Goal: Entertainment & Leisure: Consume media (video, audio)

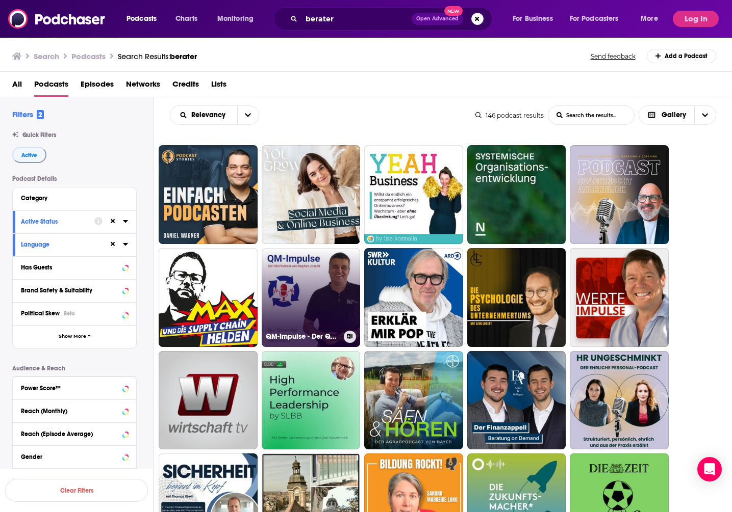
scroll to position [31, 0]
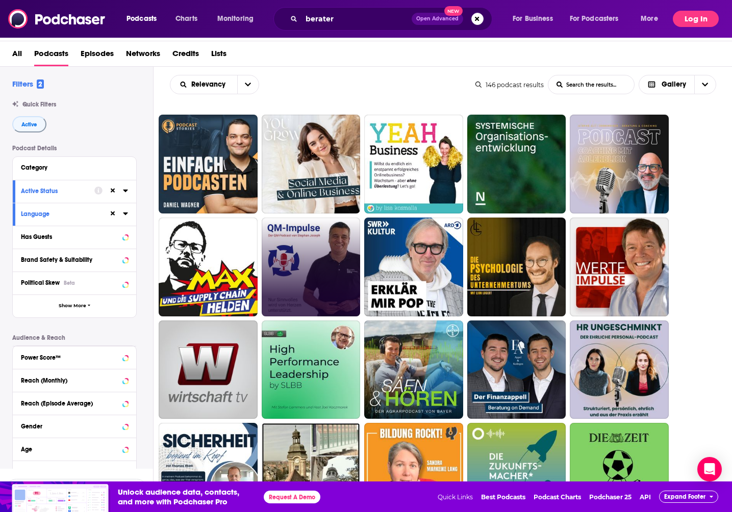
click at [690, 18] on button "Log In" at bounding box center [696, 19] width 46 height 16
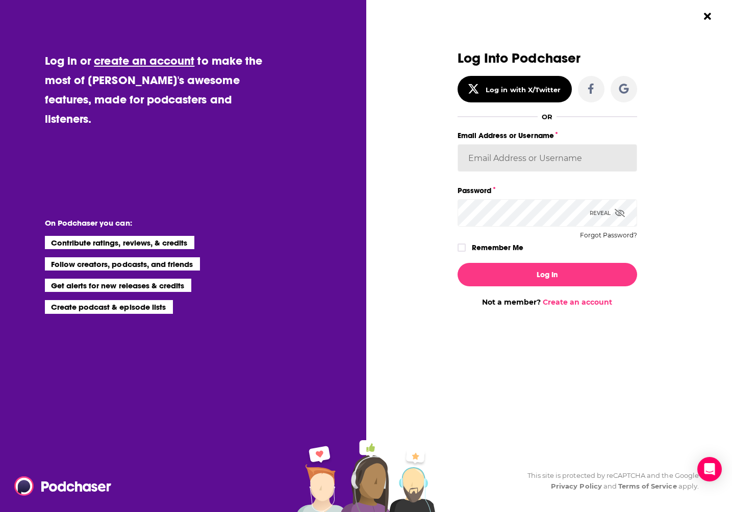
click at [581, 163] on input "Email Address or Username" at bounding box center [546, 158] width 179 height 28
type input "experts2podcasts"
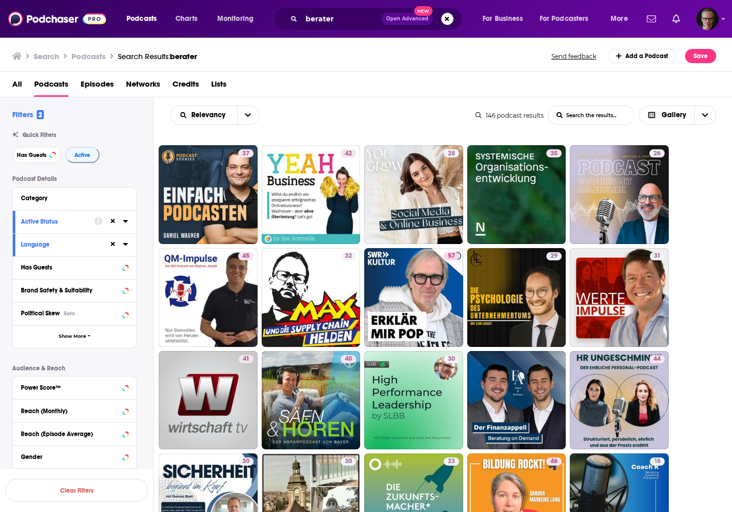
click at [145, 366] on div "Podcast Details Category Active Status Language Has Guests Brand Safety & Suita…" at bounding box center [82, 356] width 141 height 363
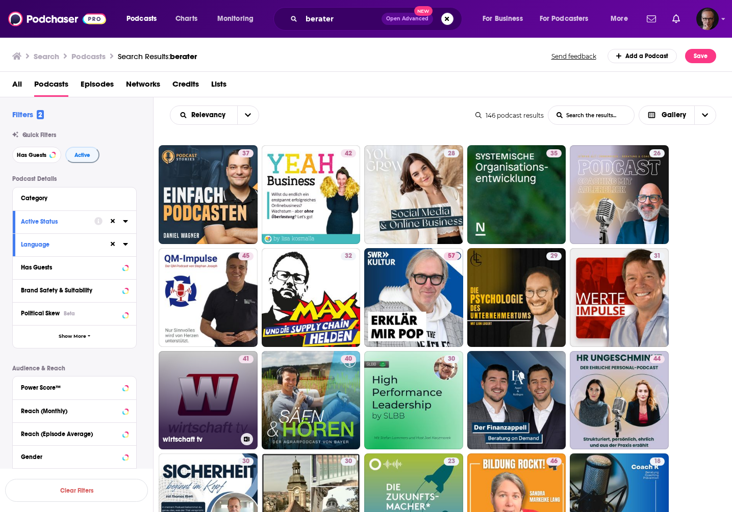
click at [218, 382] on link "41 wirtschaft tv" at bounding box center [208, 400] width 99 height 99
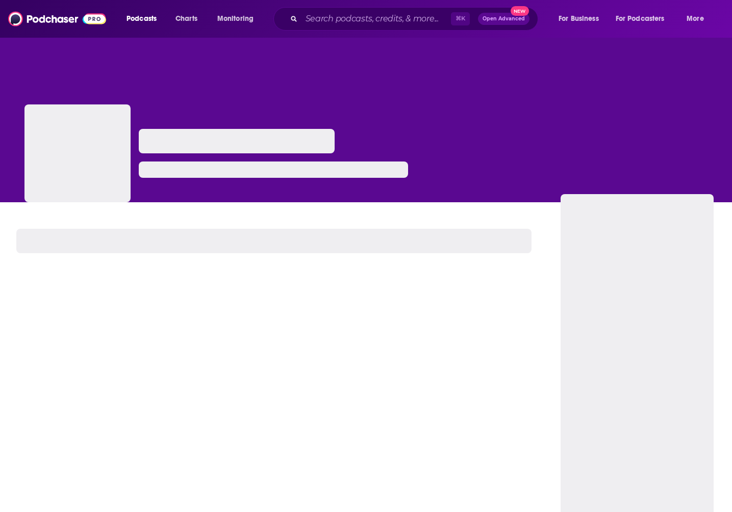
scroll to position [1, 0]
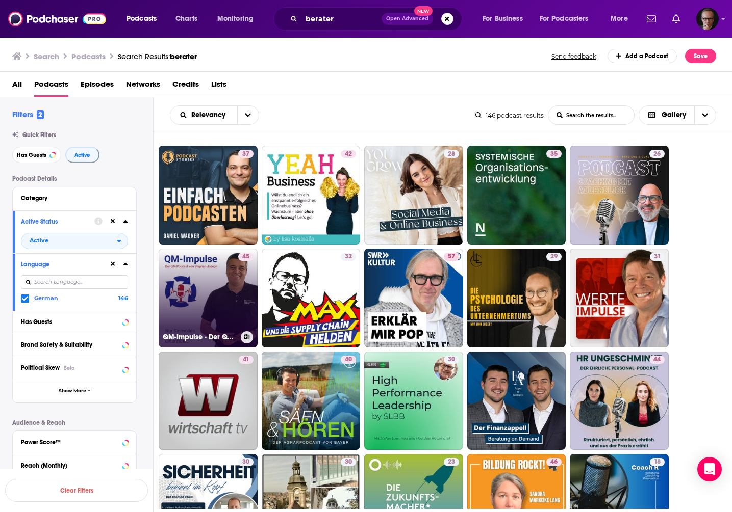
click at [199, 307] on link "45 QM-Impulse - Der QM-Podcast" at bounding box center [208, 298] width 99 height 99
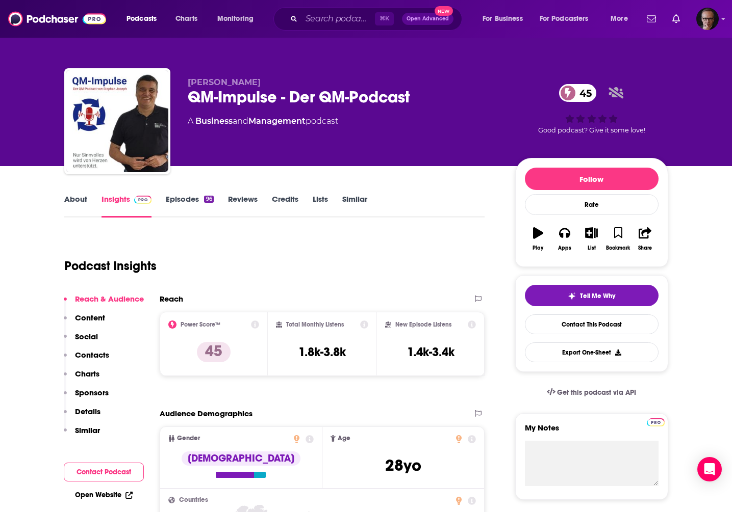
drag, startPoint x: 189, startPoint y: 83, endPoint x: 255, endPoint y: 84, distance: 66.8
click at [255, 84] on span "Stephan Joseph" at bounding box center [224, 82] width 73 height 10
copy span "Stephan Joseph"
click at [183, 201] on link "Episodes 96" at bounding box center [189, 205] width 47 height 23
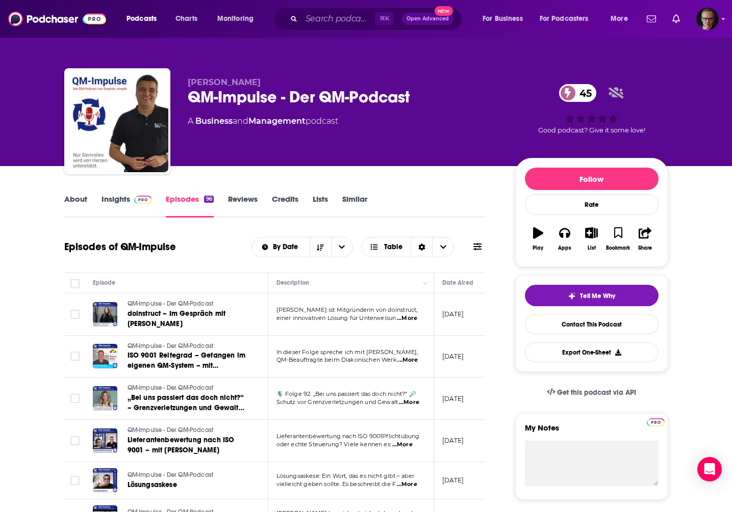
click at [79, 197] on link "About" at bounding box center [75, 205] width 23 height 23
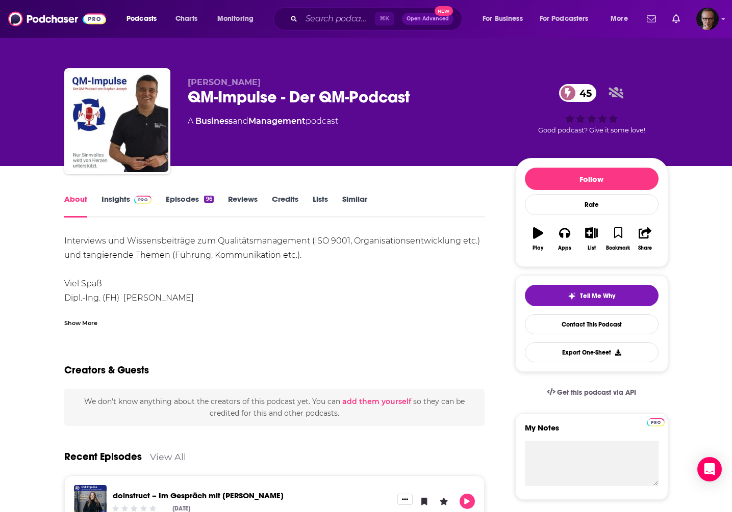
click at [187, 199] on link "Episodes 96" at bounding box center [189, 205] width 47 height 23
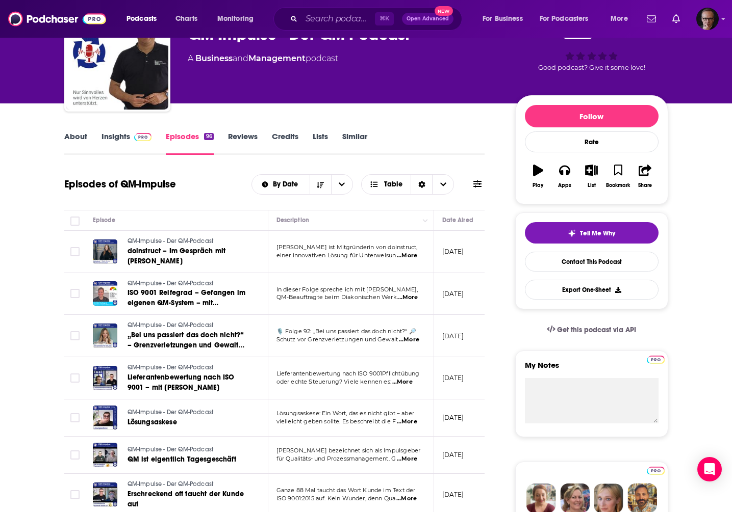
scroll to position [65, 0]
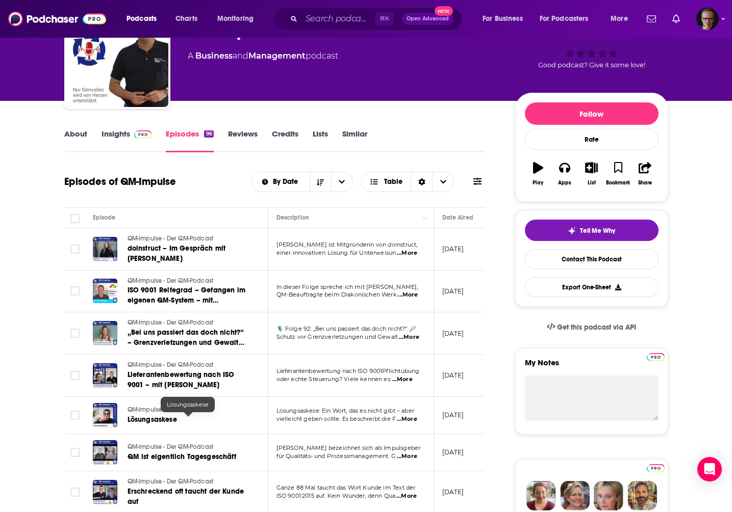
click at [156, 421] on span "Lösungsaskese" at bounding box center [151, 420] width 49 height 9
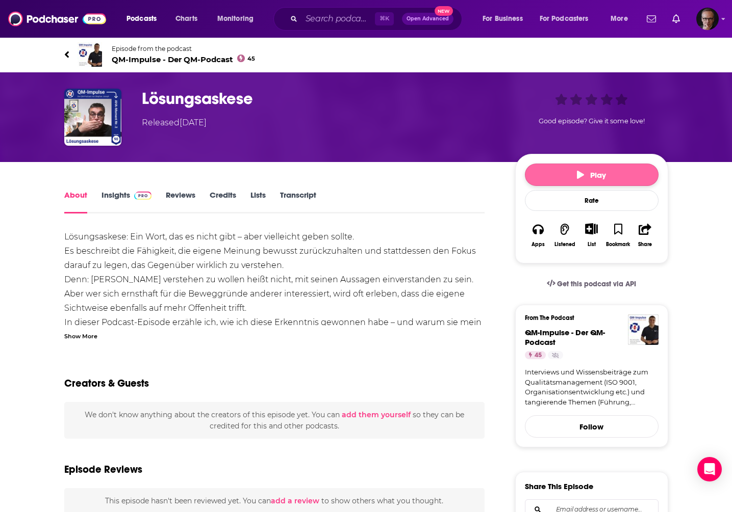
click at [590, 173] on span "Play" at bounding box center [591, 175] width 29 height 10
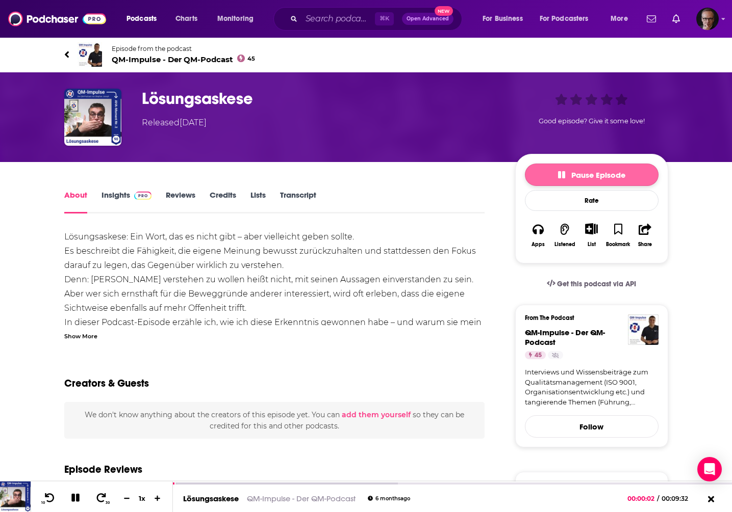
click at [590, 173] on span "Pause Episode" at bounding box center [591, 175] width 67 height 10
click at [587, 174] on span "Play" at bounding box center [591, 175] width 29 height 10
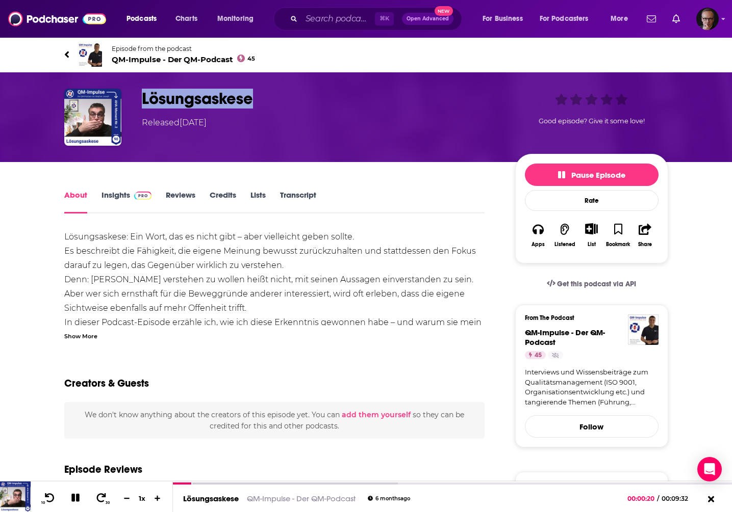
drag, startPoint x: 143, startPoint y: 98, endPoint x: 249, endPoint y: 100, distance: 106.1
click at [249, 100] on h1 "Lösungsaskese" at bounding box center [320, 99] width 357 height 20
copy h1 "Lösungsaskese"
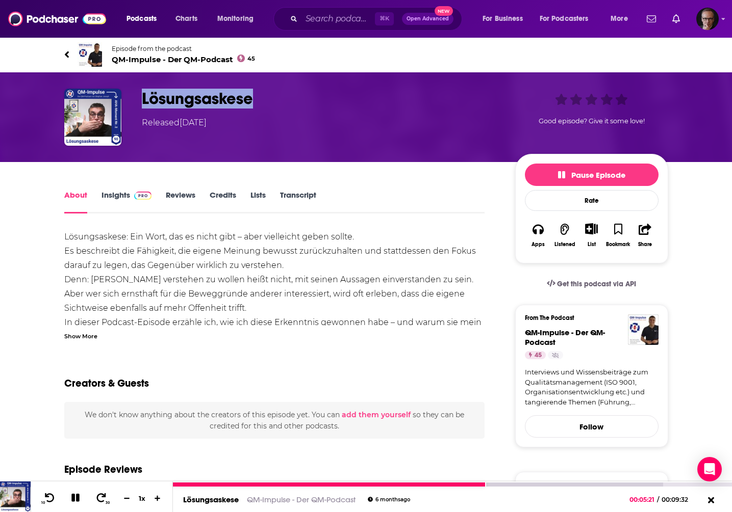
click at [76, 497] on icon at bounding box center [75, 498] width 8 height 8
click at [713, 501] on icon at bounding box center [710, 501] width 13 height 10
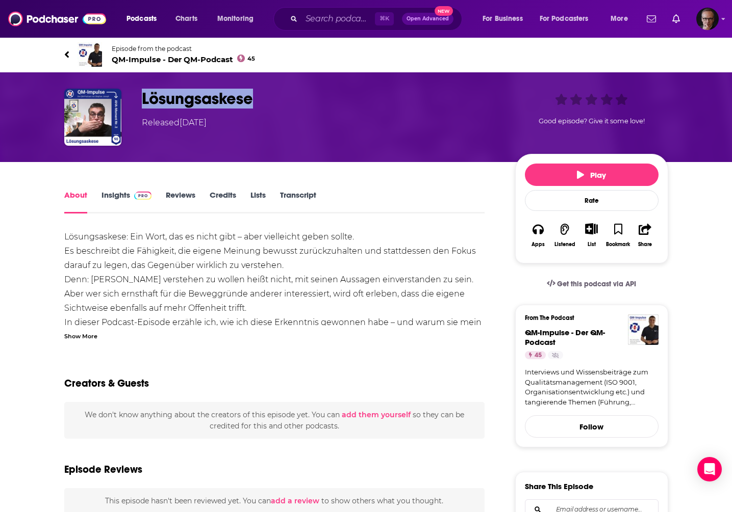
click at [66, 55] on icon at bounding box center [66, 54] width 4 height 7
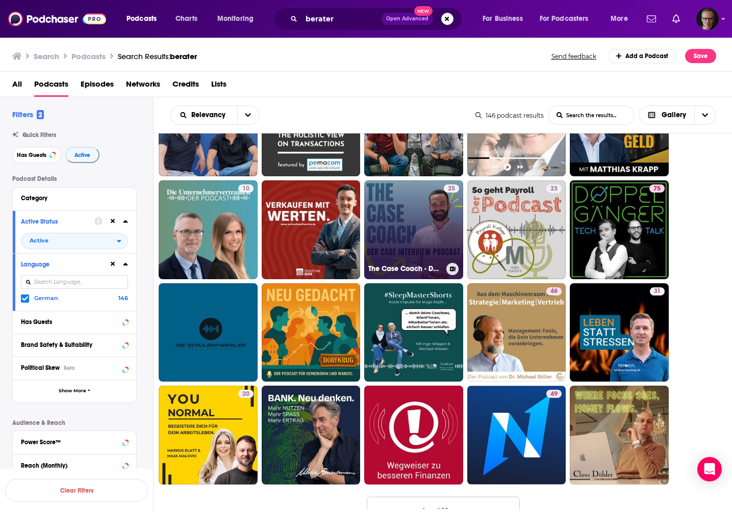
scroll to position [692, 0]
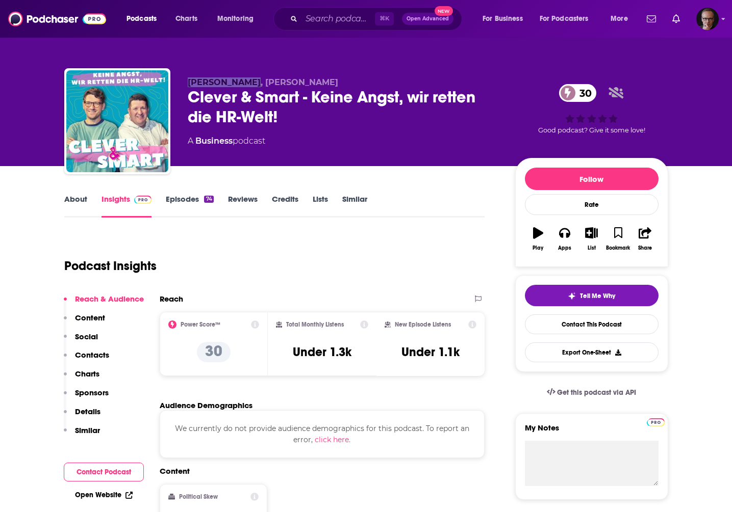
drag, startPoint x: 188, startPoint y: 83, endPoint x: 246, endPoint y: 87, distance: 57.7
click at [246, 87] on span "Marcel Rütten, Cliff Lehnen" at bounding box center [263, 82] width 150 height 10
copy span "Marcel Rütten"
click at [183, 200] on link "Episodes 74" at bounding box center [189, 205] width 47 height 23
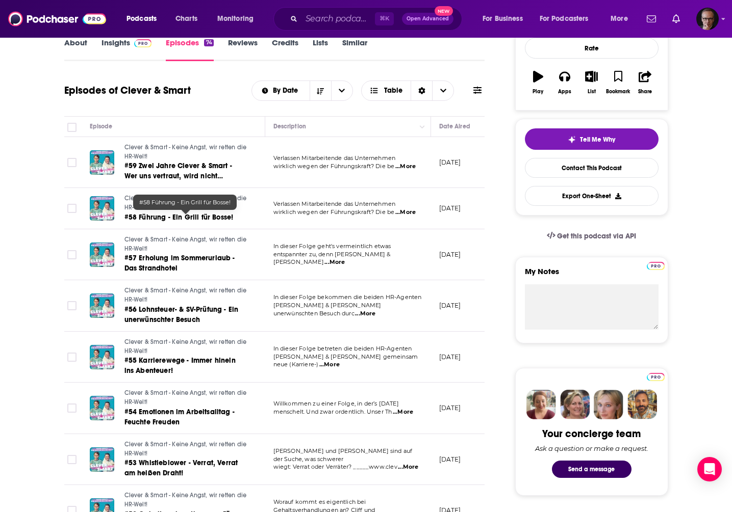
scroll to position [0, 4]
click at [197, 217] on span "#58 Führung - Ein Grill für Bosse!" at bounding box center [177, 217] width 109 height 9
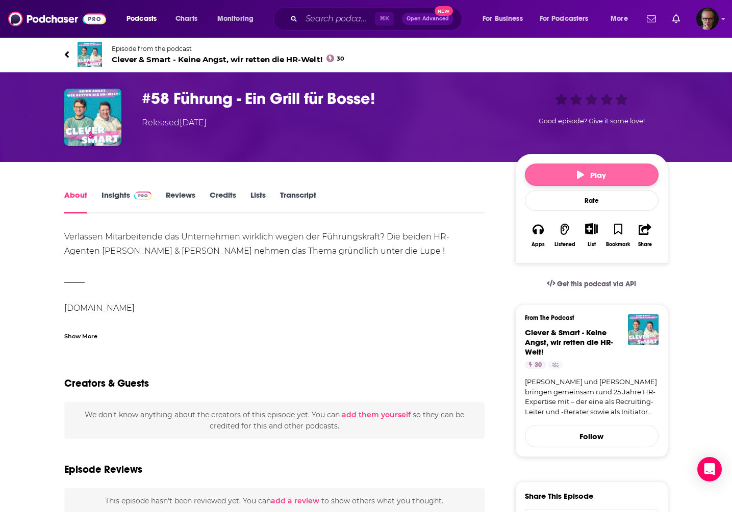
click at [577, 172] on icon "button" at bounding box center [580, 175] width 7 height 8
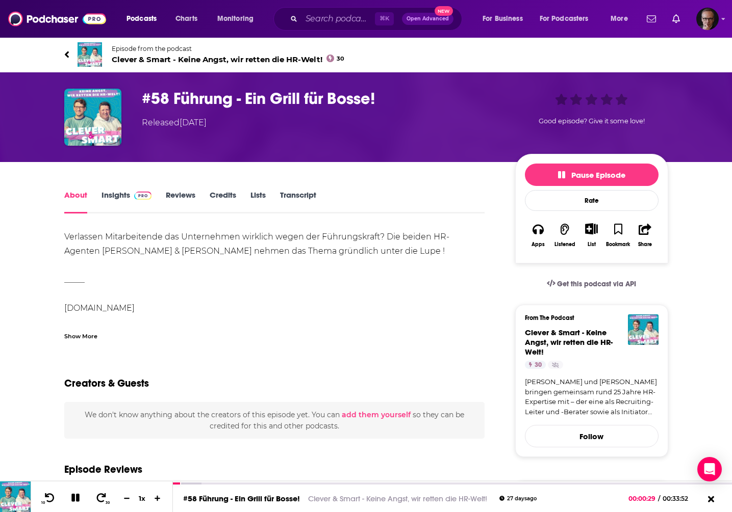
click at [106, 196] on link "Insights" at bounding box center [126, 201] width 50 height 23
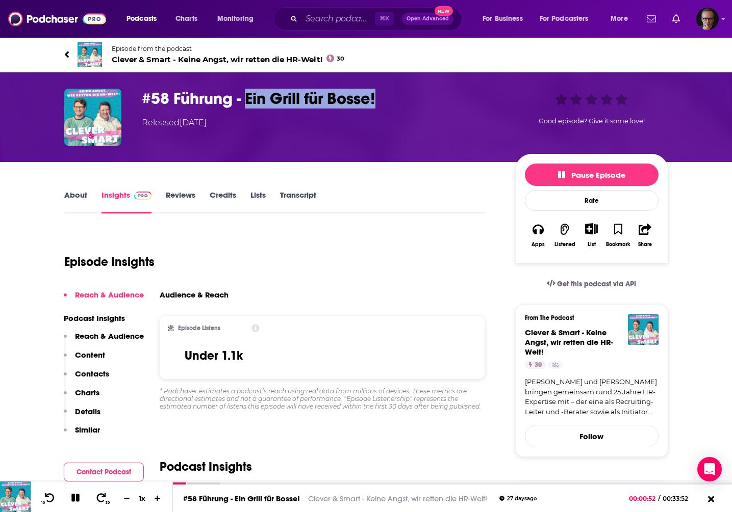
drag, startPoint x: 247, startPoint y: 96, endPoint x: 382, endPoint y: 99, distance: 135.2
click at [382, 99] on h3 "#58 Führung - Ein Grill für Bosse!" at bounding box center [320, 99] width 357 height 20
copy h3 "Ein Grill für Bosse!"
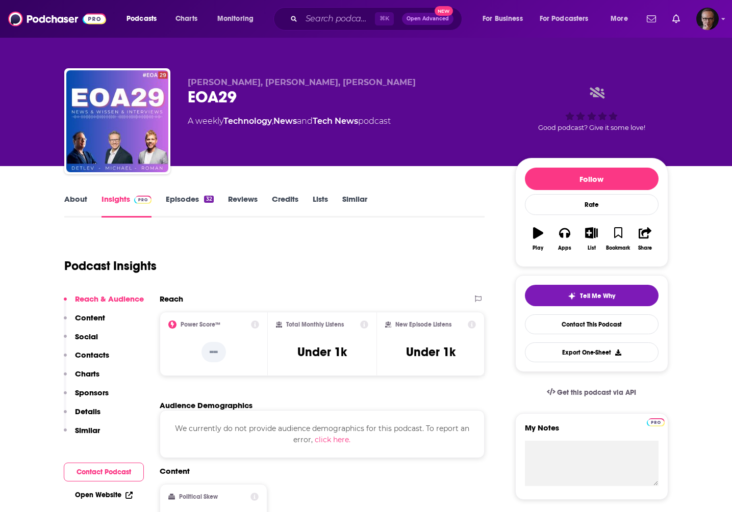
scroll to position [2, 0]
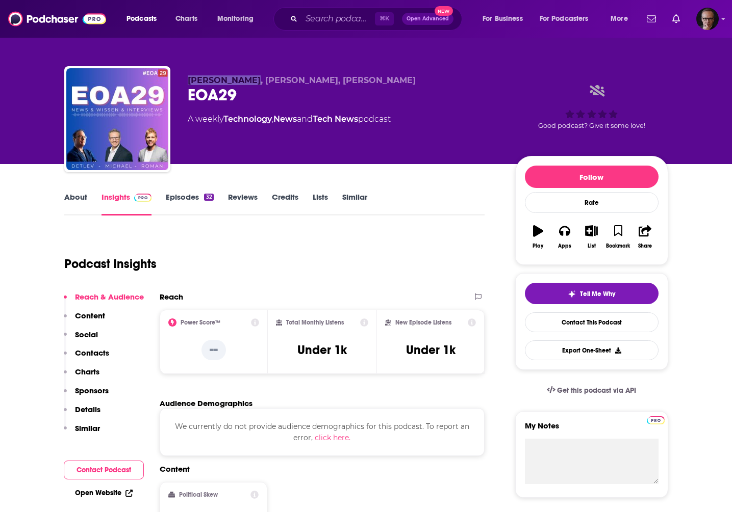
drag, startPoint x: 188, startPoint y: 83, endPoint x: 242, endPoint y: 84, distance: 54.1
click at [242, 84] on span "[PERSON_NAME], [PERSON_NAME], [PERSON_NAME]" at bounding box center [302, 80] width 228 height 10
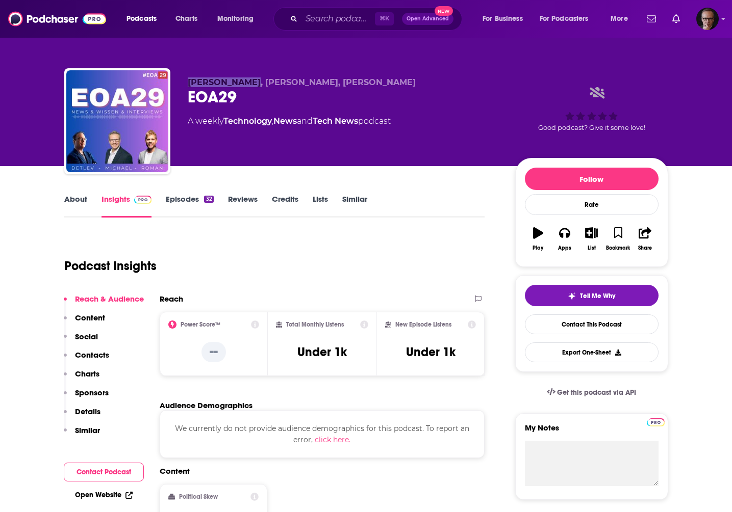
copy span "[PERSON_NAME]"
click at [72, 198] on link "About" at bounding box center [75, 205] width 23 height 23
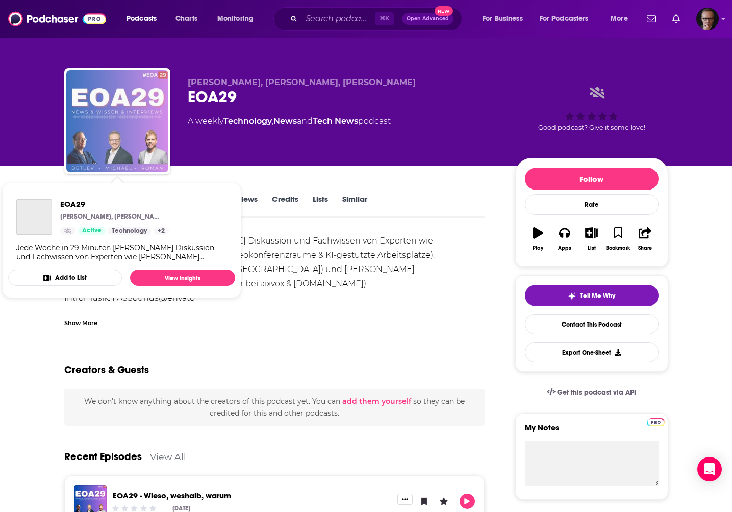
click at [144, 118] on img "EOA29" at bounding box center [117, 121] width 102 height 102
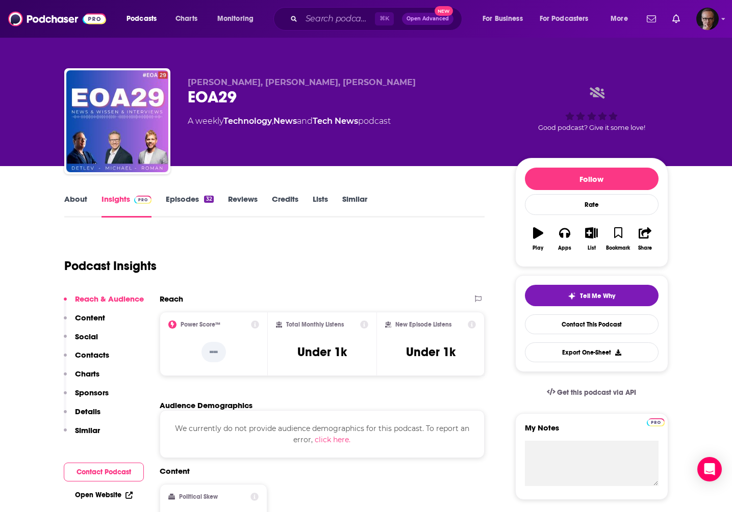
click at [183, 195] on link "Episodes 32" at bounding box center [189, 205] width 47 height 23
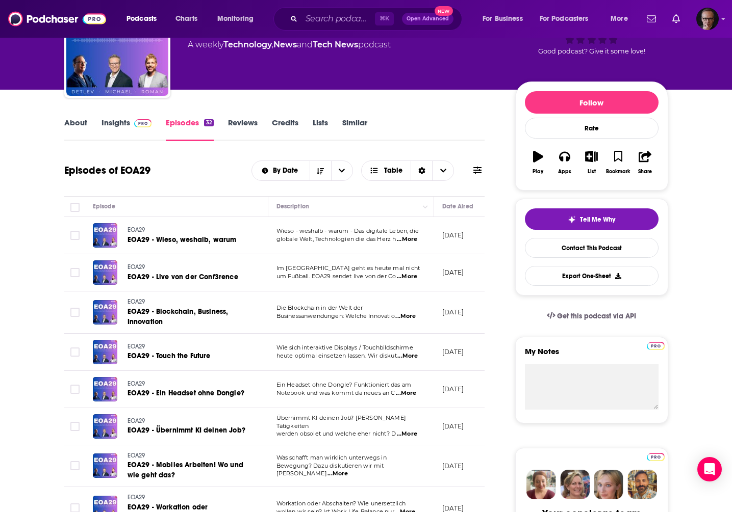
scroll to position [77, 0]
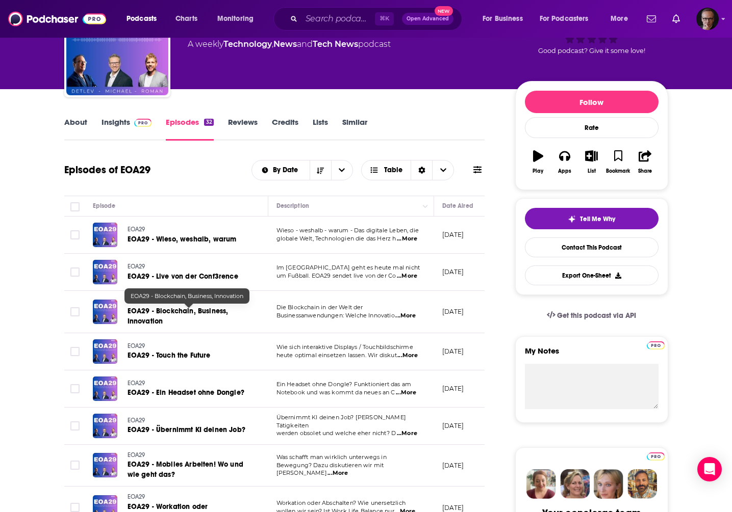
click at [170, 315] on span "EOA29 - Blockchain, Business, Innovation" at bounding box center [177, 316] width 101 height 19
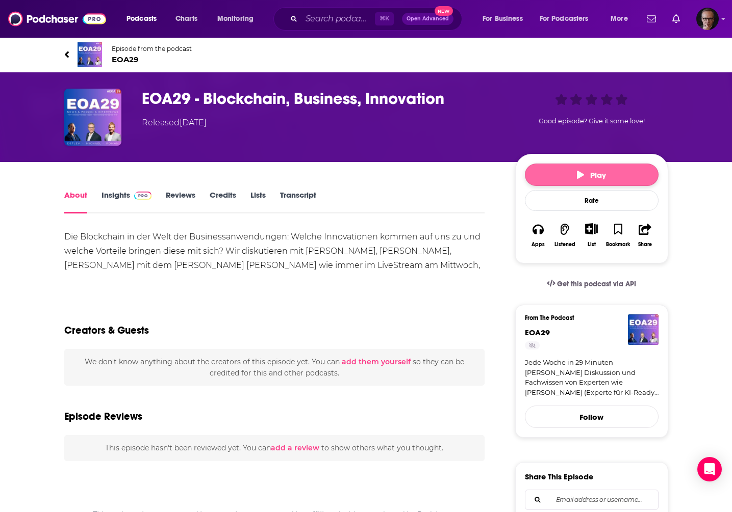
click at [578, 176] on icon "button" at bounding box center [580, 175] width 7 height 8
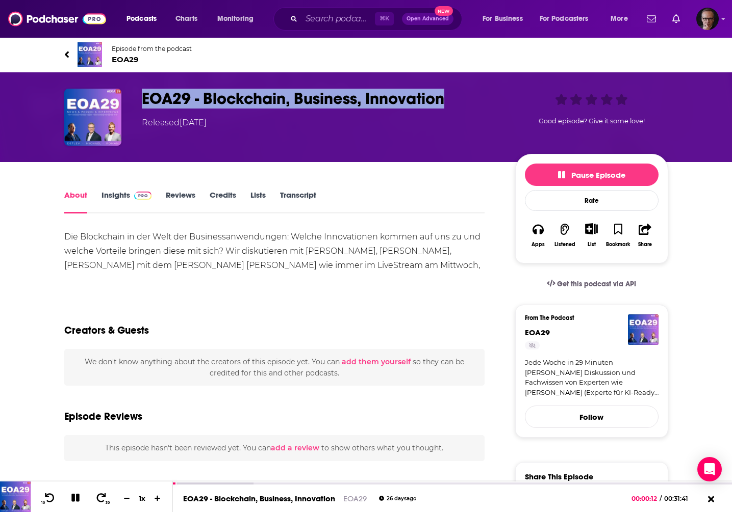
drag, startPoint x: 143, startPoint y: 99, endPoint x: 444, endPoint y: 107, distance: 300.4
click at [444, 107] on h1 "EOA29 - Blockchain, Business, Innovation" at bounding box center [320, 99] width 357 height 20
copy h1 "EOA29 - Blockchain, Business, Innovation"
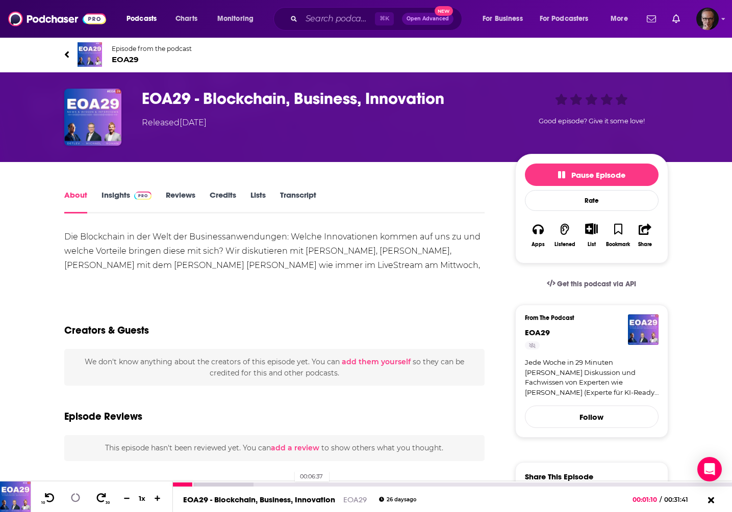
click at [290, 484] on div "00:06:37" at bounding box center [452, 485] width 559 height 4
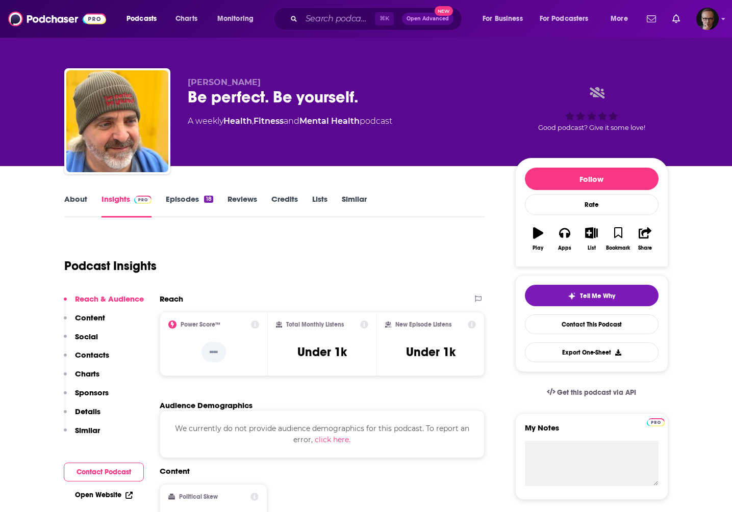
drag, startPoint x: 186, startPoint y: 81, endPoint x: 258, endPoint y: 86, distance: 72.6
click at [259, 86] on div "Tobias Kassühlke Be perfect. Be yourself. A weekly Health , Fitness and Mental …" at bounding box center [366, 123] width 604 height 110
copy span "Tobias Kassühlke"
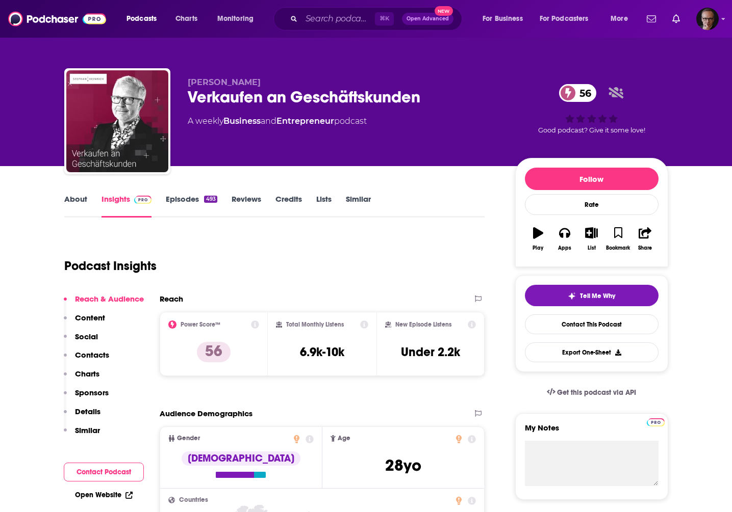
drag, startPoint x: 189, startPoint y: 84, endPoint x: 261, endPoint y: 87, distance: 72.5
click at [261, 87] on span "[PERSON_NAME]" at bounding box center [224, 82] width 73 height 10
copy span "[PERSON_NAME]"
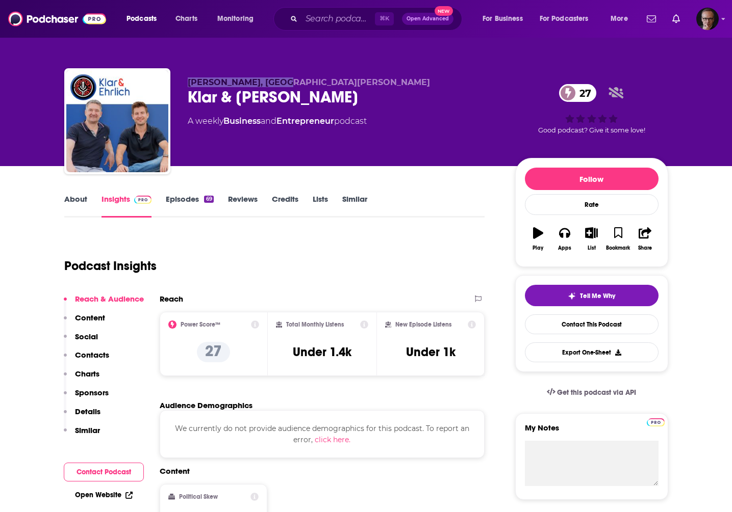
drag, startPoint x: 188, startPoint y: 84, endPoint x: 280, endPoint y: 84, distance: 92.8
click at [280, 84] on span "Florian Braunschweig, York Bothe" at bounding box center [309, 82] width 242 height 10
copy span "Florian Braunschweig"
click at [180, 202] on link "Episodes 69" at bounding box center [189, 205] width 47 height 23
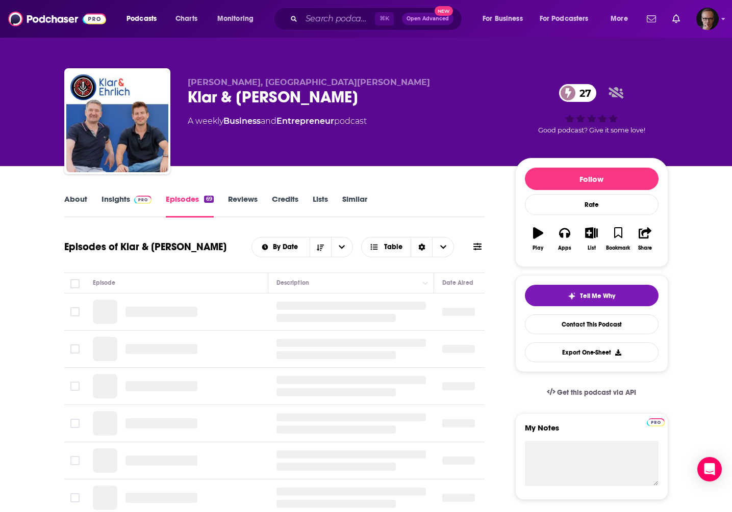
click at [128, 198] on link "Insights" at bounding box center [126, 205] width 50 height 23
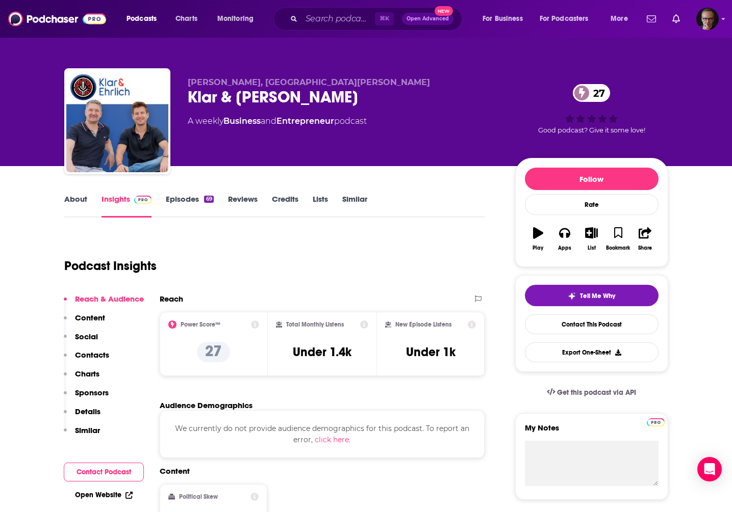
click at [186, 203] on link "Episodes 69" at bounding box center [189, 205] width 47 height 23
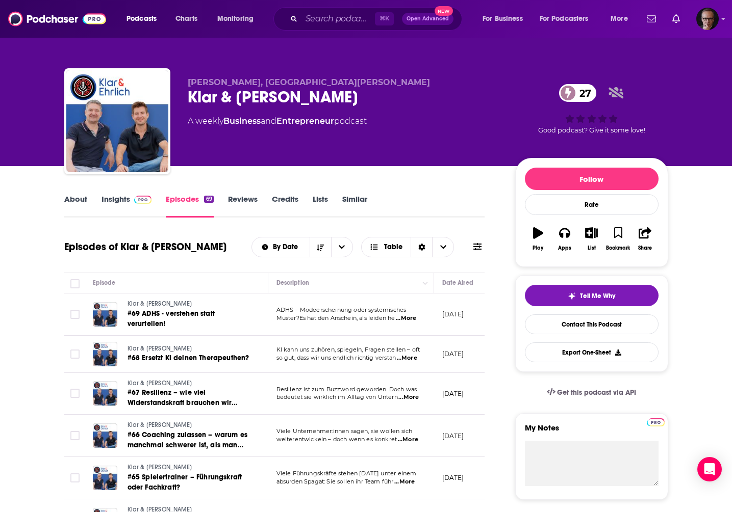
click at [67, 198] on link "About" at bounding box center [75, 205] width 23 height 23
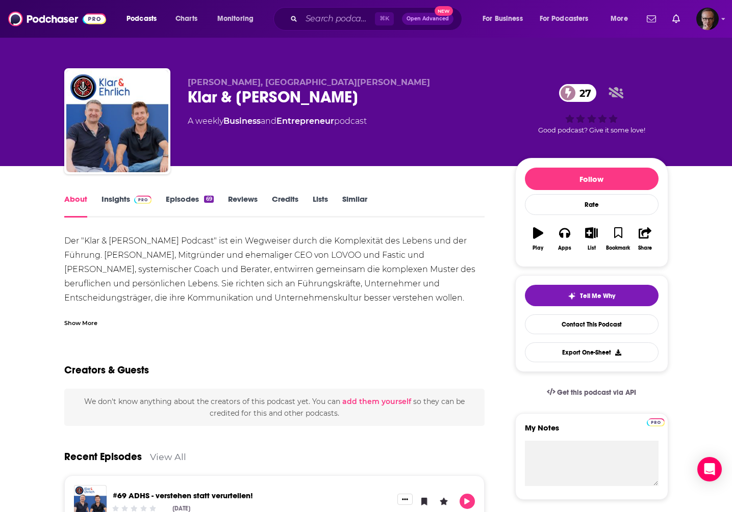
click at [184, 197] on link "Episodes 69" at bounding box center [189, 205] width 47 height 23
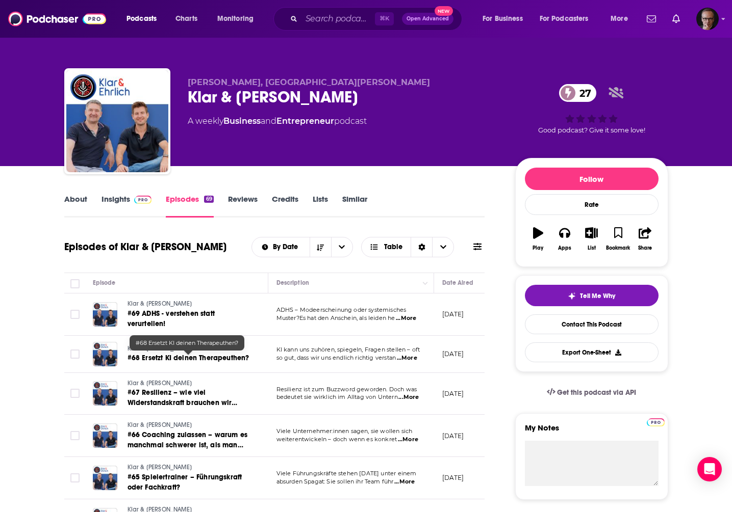
click at [192, 360] on span "#68 Ersetzt KI deinen Therapeuthen?" at bounding box center [188, 358] width 122 height 9
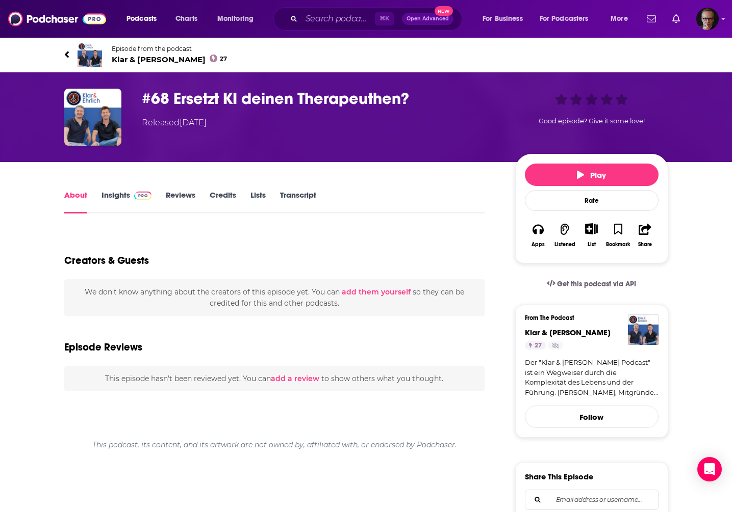
scroll to position [1, 0]
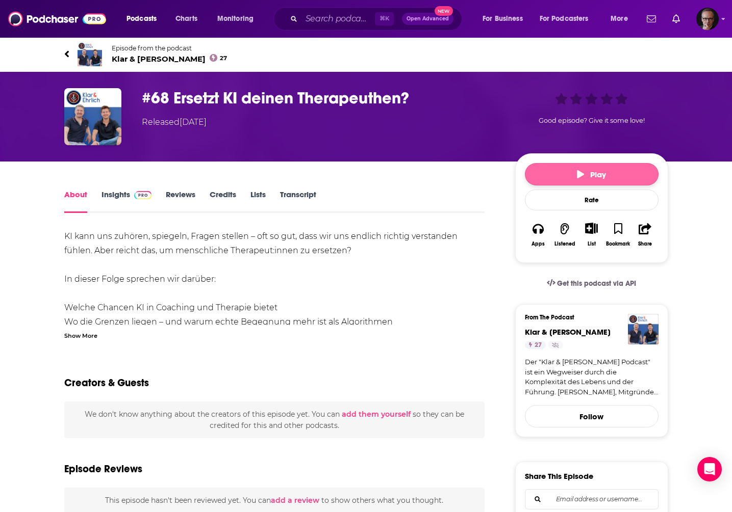
click at [572, 169] on button "Play" at bounding box center [592, 174] width 134 height 22
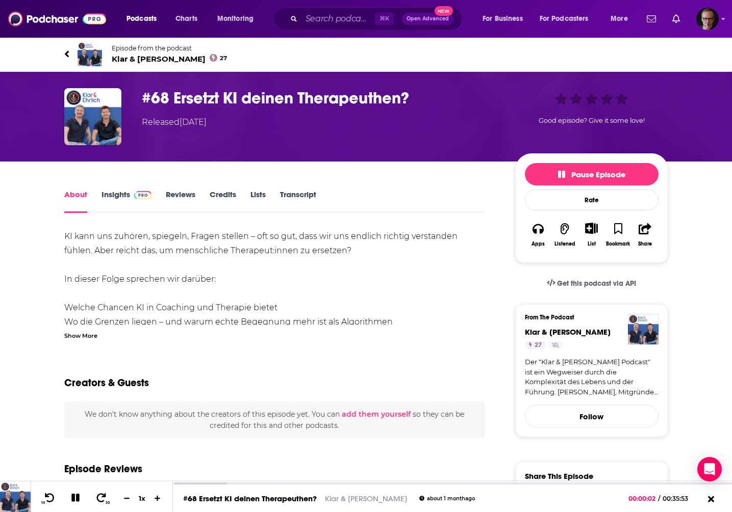
click at [173, 96] on h1 "#68 Ersetzt KI deinen Therapeuthen?" at bounding box center [320, 98] width 357 height 20
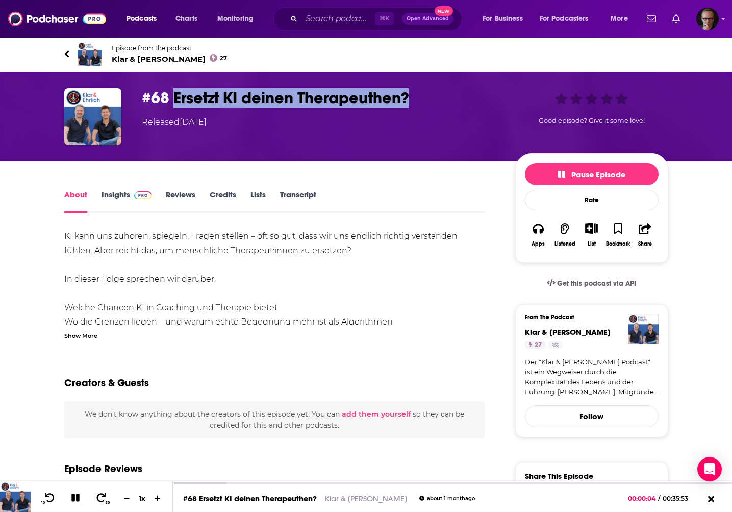
drag, startPoint x: 174, startPoint y: 97, endPoint x: 407, endPoint y: 99, distance: 233.0
click at [407, 99] on h1 "#68 Ersetzt KI deinen Therapeuthen?" at bounding box center [320, 98] width 357 height 20
copy h1 "Ersetzt KI deinen Therapeuthen?"
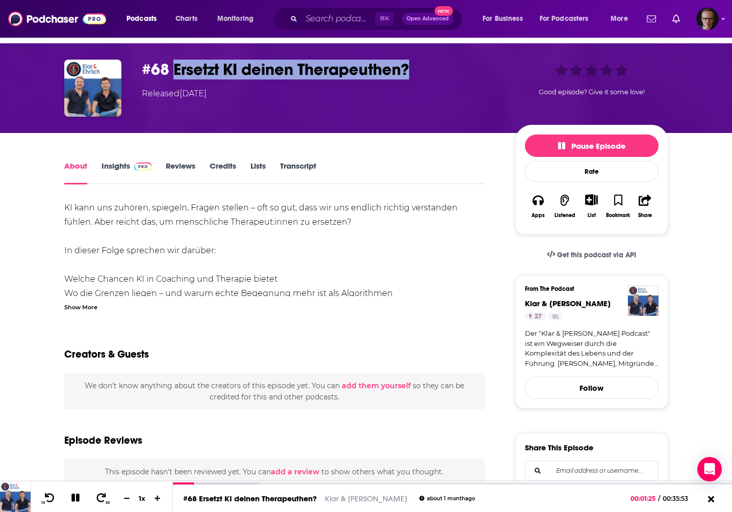
scroll to position [0, 0]
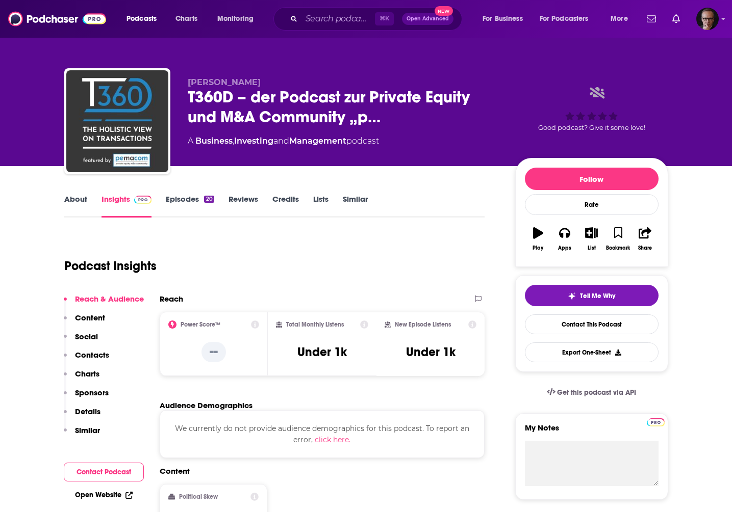
drag, startPoint x: 188, startPoint y: 85, endPoint x: 292, endPoint y: 85, distance: 104.5
click at [292, 85] on p "Dr. Nikolaus von Jacobs" at bounding box center [343, 82] width 311 height 10
copy span "Dr. Nikolaus von Jacobs"
click at [80, 202] on link "About" at bounding box center [75, 205] width 23 height 23
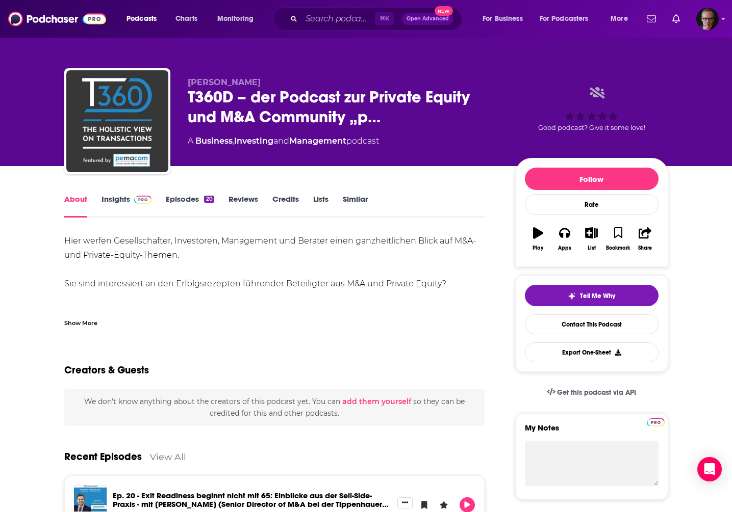
click at [130, 201] on span at bounding box center [141, 199] width 22 height 10
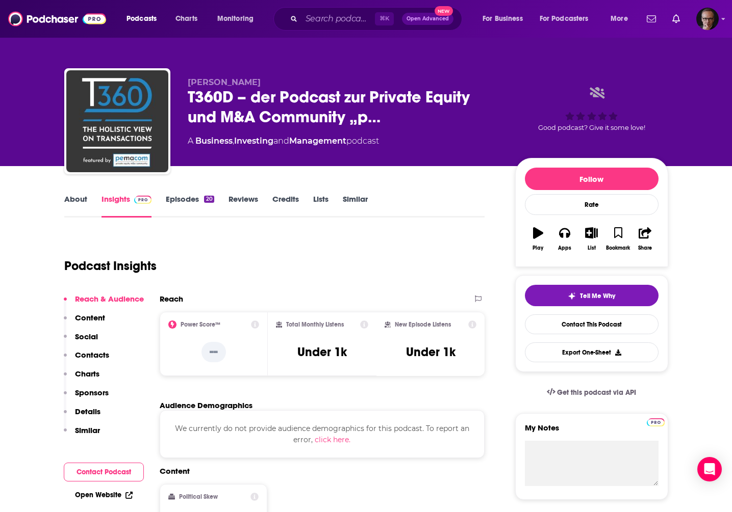
click at [180, 201] on link "Episodes 20" at bounding box center [190, 205] width 48 height 23
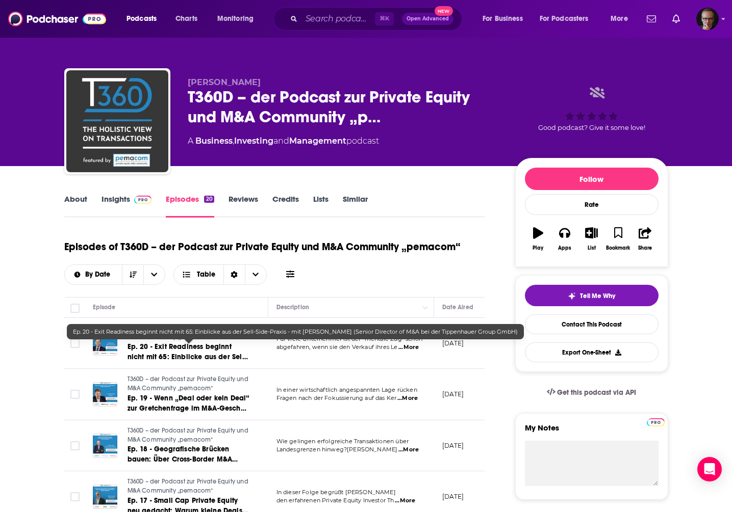
click at [206, 347] on span "Ep. 20 - Exit Readiness beginnt nicht mit 65: Einblicke aus der Sell-Side-Praxi…" at bounding box center [187, 367] width 120 height 49
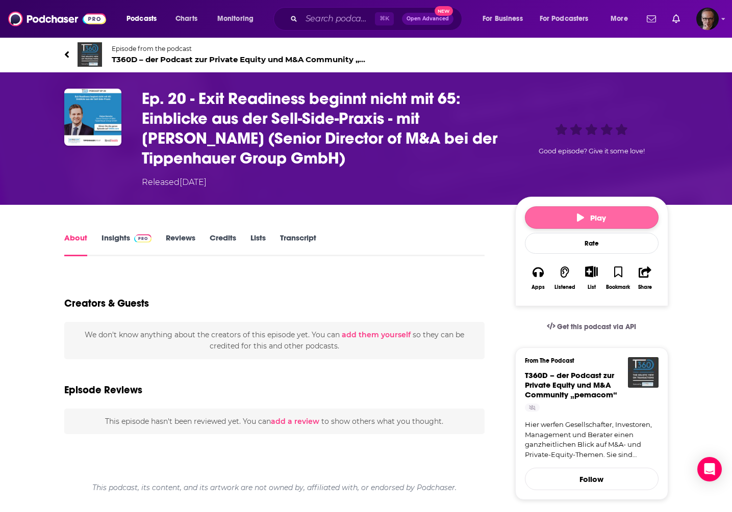
click at [567, 218] on button "Play" at bounding box center [592, 217] width 134 height 22
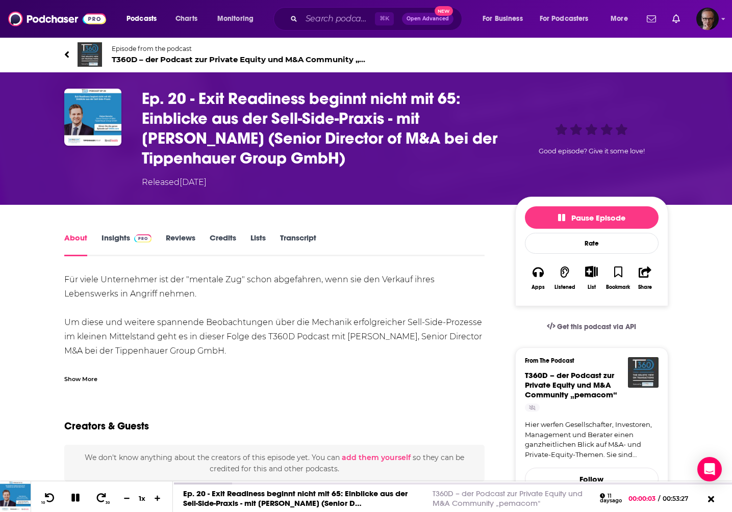
click at [200, 98] on h1 "Ep. 20 - Exit Readiness beginnt nicht mit 65: Einblicke aus der Sell-Side-Praxi…" at bounding box center [320, 129] width 357 height 80
drag, startPoint x: 200, startPoint y: 98, endPoint x: 302, endPoint y: 99, distance: 102.5
click at [302, 99] on h1 "Ep. 20 - Exit Readiness beginnt nicht mit 65: Einblicke aus der Sell-Side-Praxi…" at bounding box center [320, 129] width 357 height 80
copy h1 "Exit Readiness"
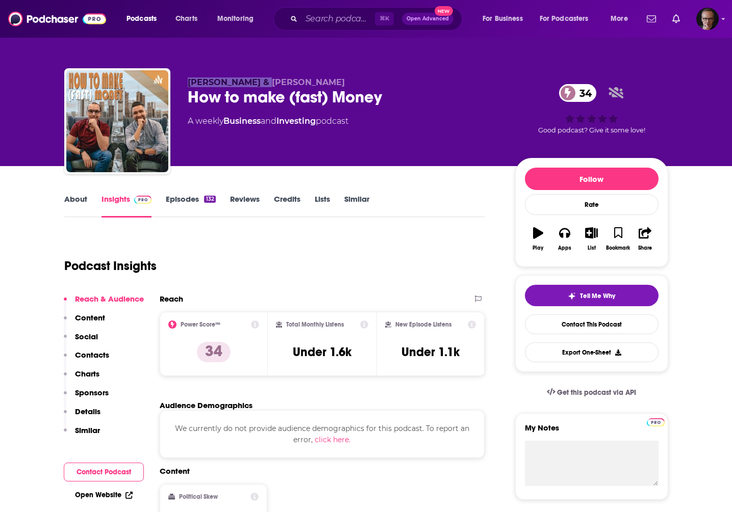
drag, startPoint x: 189, startPoint y: 85, endPoint x: 261, endPoint y: 86, distance: 71.4
click at [261, 86] on span "[PERSON_NAME] & [PERSON_NAME]" at bounding box center [266, 82] width 157 height 10
copy span "[PERSON_NAME]"
click at [75, 201] on link "About" at bounding box center [75, 205] width 23 height 23
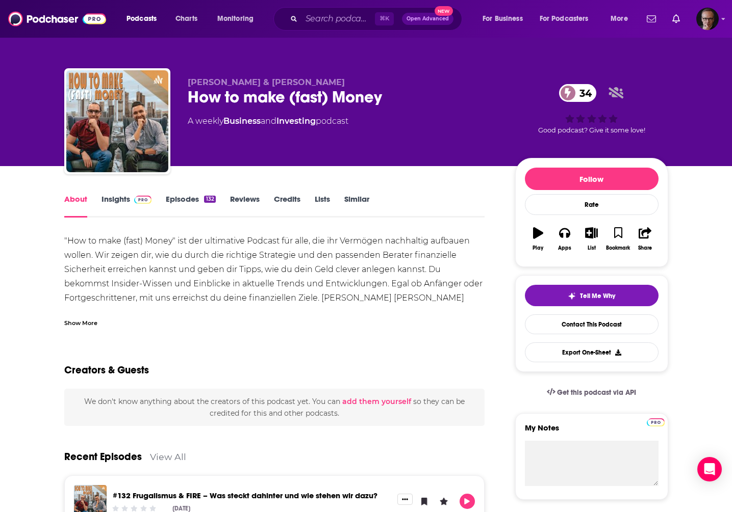
click at [83, 326] on div "Show More" at bounding box center [80, 323] width 33 height 10
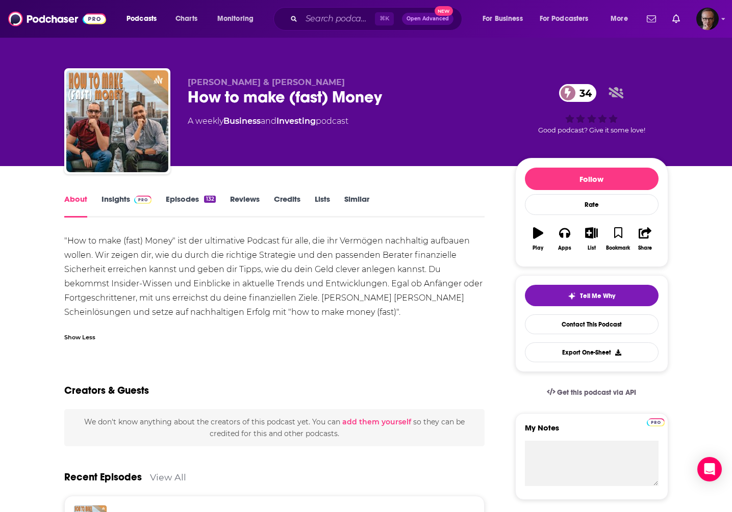
drag, startPoint x: 275, startPoint y: 85, endPoint x: 327, endPoint y: 86, distance: 52.5
click at [327, 86] on span "[PERSON_NAME] & [PERSON_NAME]" at bounding box center [266, 82] width 157 height 10
copy span "[PERSON_NAME]"
click at [130, 200] on span at bounding box center [141, 199] width 22 height 10
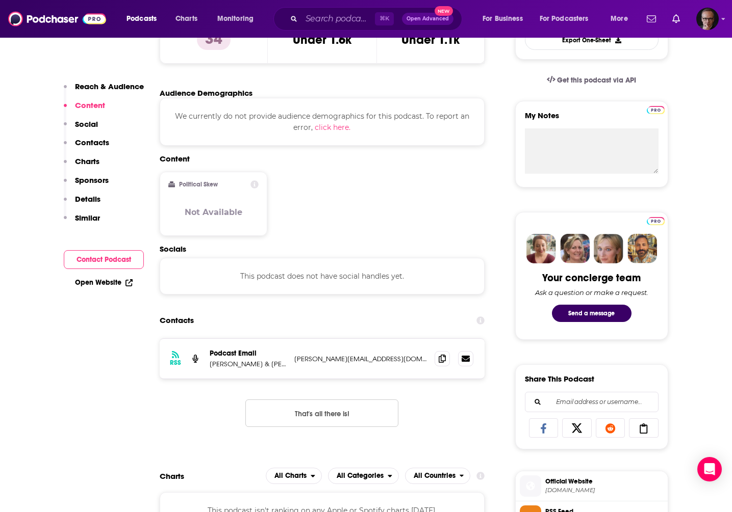
scroll to position [314, 0]
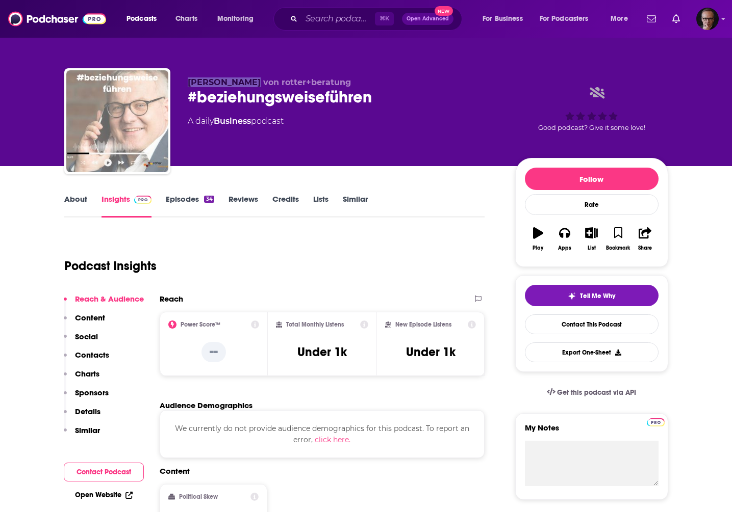
drag, startPoint x: 189, startPoint y: 85, endPoint x: 245, endPoint y: 85, distance: 56.6
click at [245, 85] on span "[PERSON_NAME] von rotter+beratung" at bounding box center [269, 82] width 163 height 10
copy span "[PERSON_NAME]"
click at [73, 195] on link "About" at bounding box center [75, 205] width 23 height 23
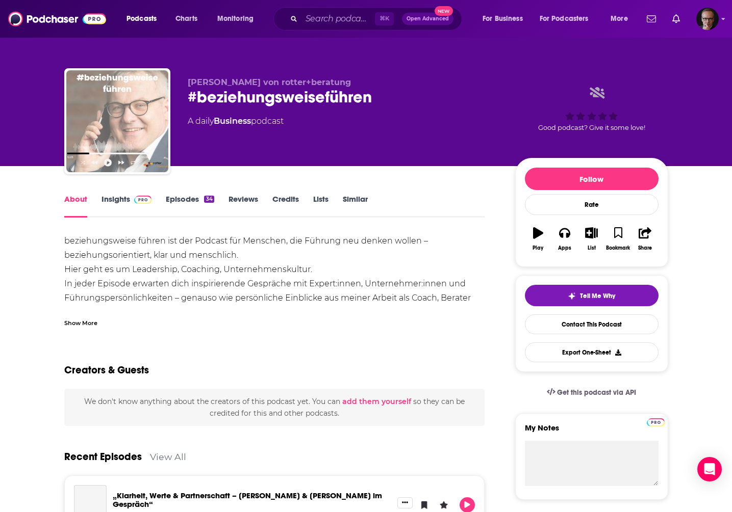
click at [138, 203] on img at bounding box center [143, 200] width 18 height 8
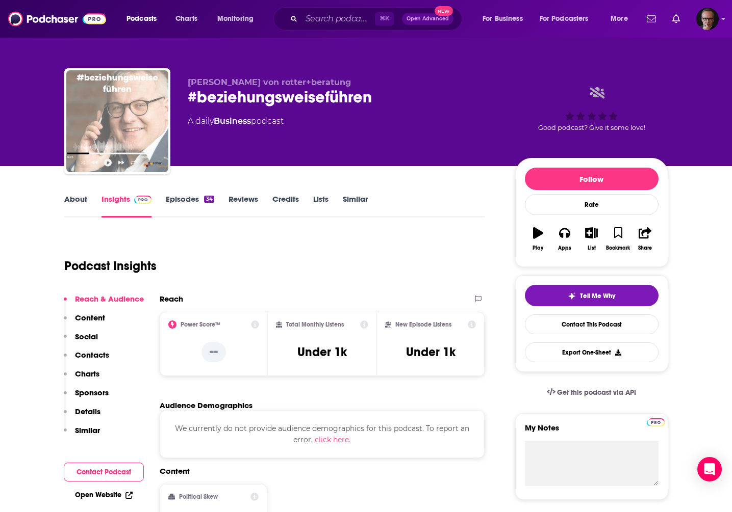
click at [173, 198] on link "Episodes 34" at bounding box center [190, 205] width 48 height 23
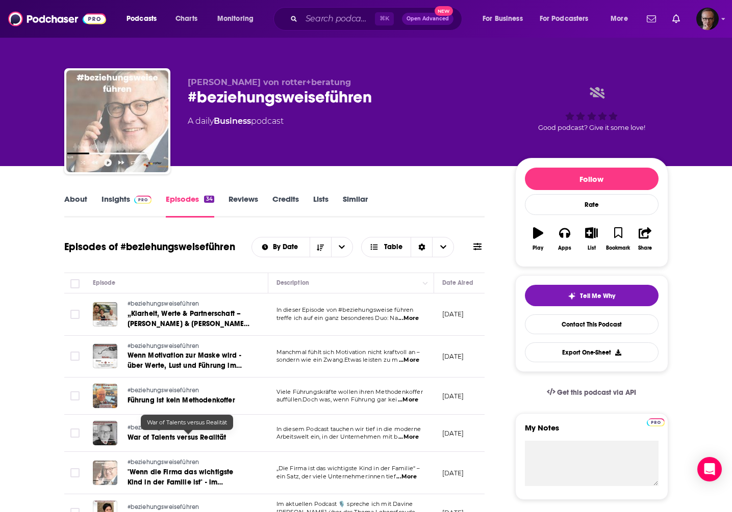
click at [190, 438] on span "War of Talents versus Realität" at bounding box center [176, 437] width 99 height 9
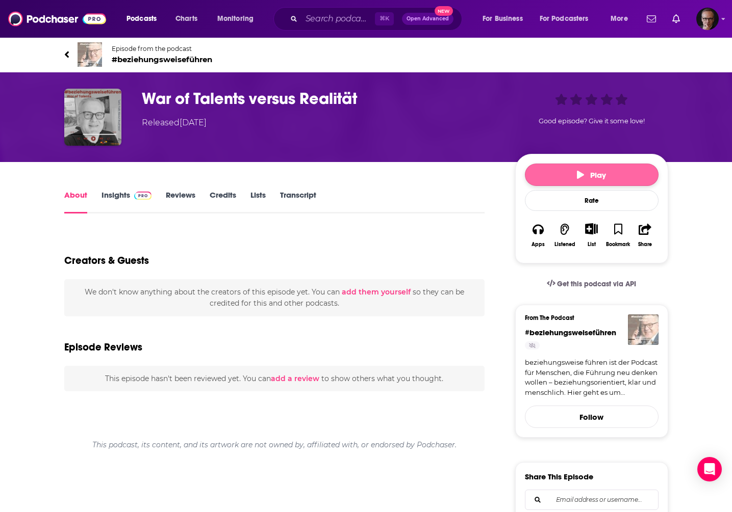
click at [581, 176] on icon "button" at bounding box center [580, 175] width 7 height 8
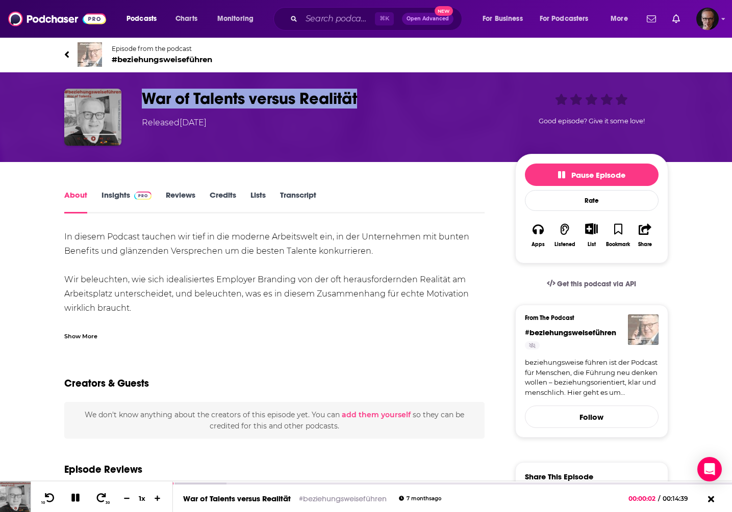
drag, startPoint x: 149, startPoint y: 97, endPoint x: 365, endPoint y: 99, distance: 215.2
click at [365, 99] on h1 "War of Talents versus Realität" at bounding box center [320, 99] width 357 height 20
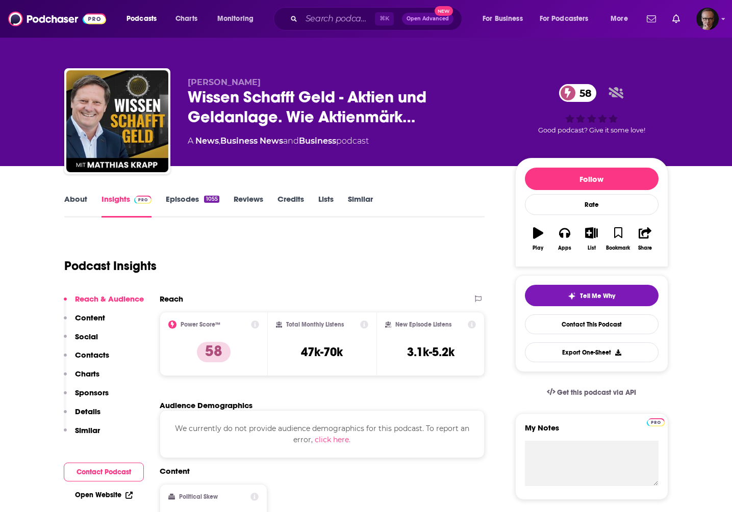
drag, startPoint x: 187, startPoint y: 83, endPoint x: 252, endPoint y: 85, distance: 64.8
click at [252, 85] on span "[PERSON_NAME]" at bounding box center [224, 82] width 73 height 10
copy span "[PERSON_NAME]"
click at [70, 199] on link "About" at bounding box center [75, 205] width 23 height 23
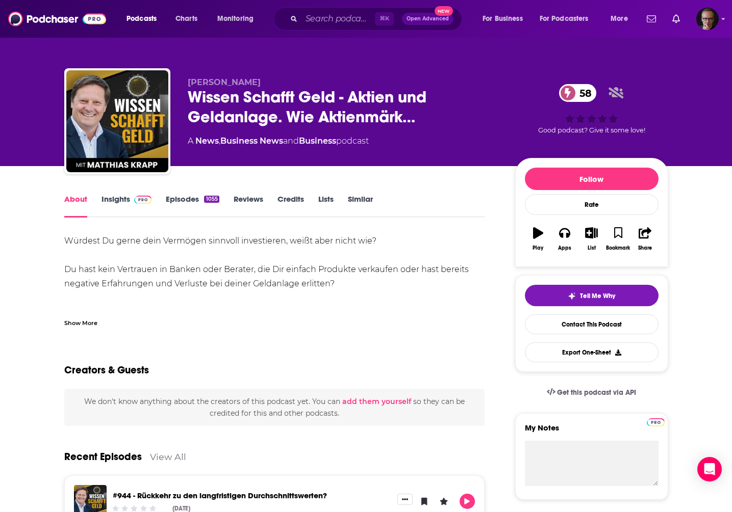
click at [191, 198] on link "Episodes 1055" at bounding box center [192, 205] width 53 height 23
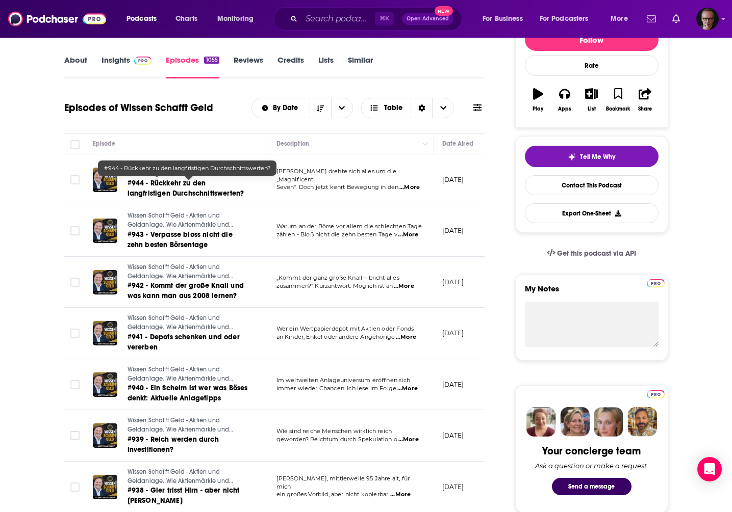
scroll to position [140, 0]
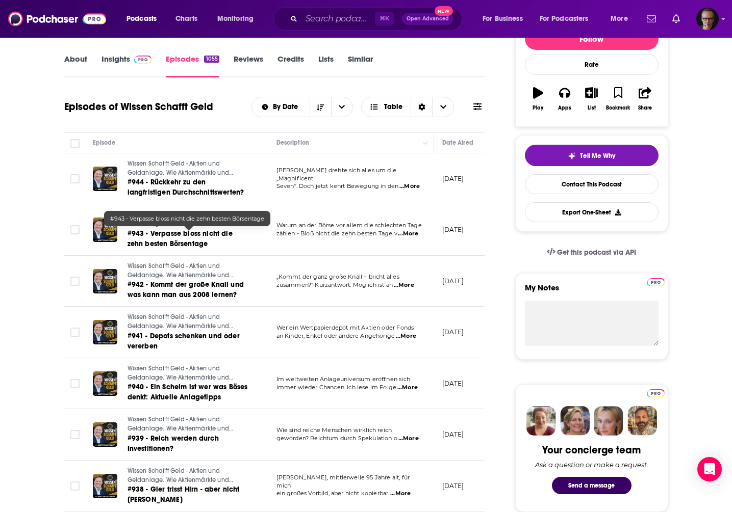
click at [162, 240] on span "#943 - Verpasse bloss nicht die zehn besten Börsentage" at bounding box center [179, 238] width 105 height 19
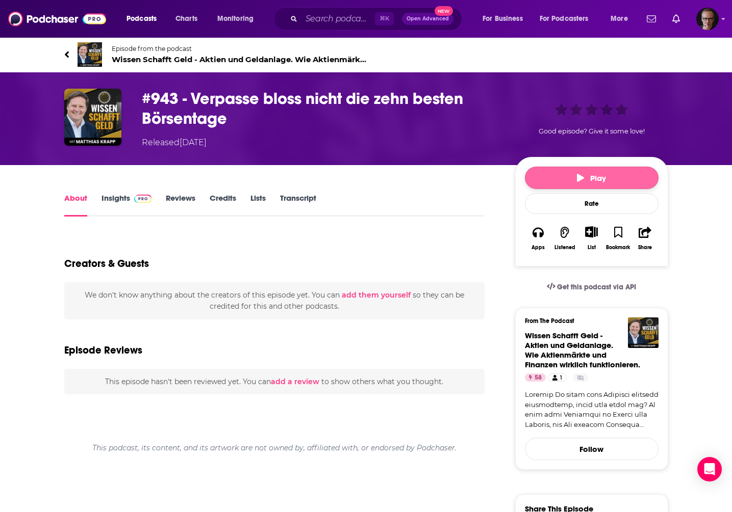
click at [586, 181] on span "Play" at bounding box center [591, 178] width 29 height 10
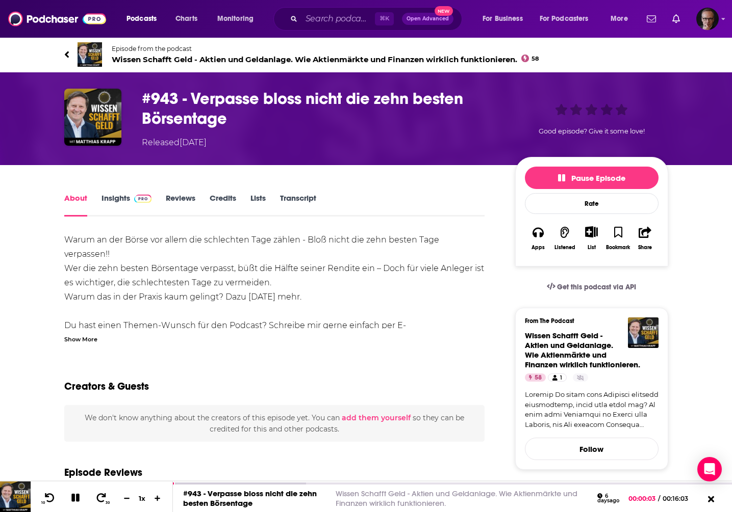
click at [376, 98] on h1 "#943 - Verpasse bloss nicht die zehn besten Börsentage" at bounding box center [320, 109] width 357 height 40
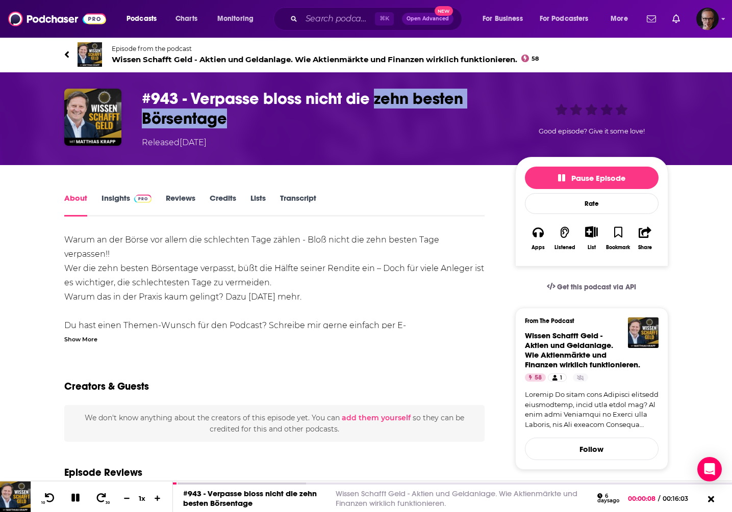
drag, startPoint x: 376, startPoint y: 98, endPoint x: 379, endPoint y: 111, distance: 13.1
click at [379, 111] on h1 "#943 - Verpasse bloss nicht die zehn besten Börsentage" at bounding box center [320, 109] width 357 height 40
copy h1 "zehn besten Börsentage"
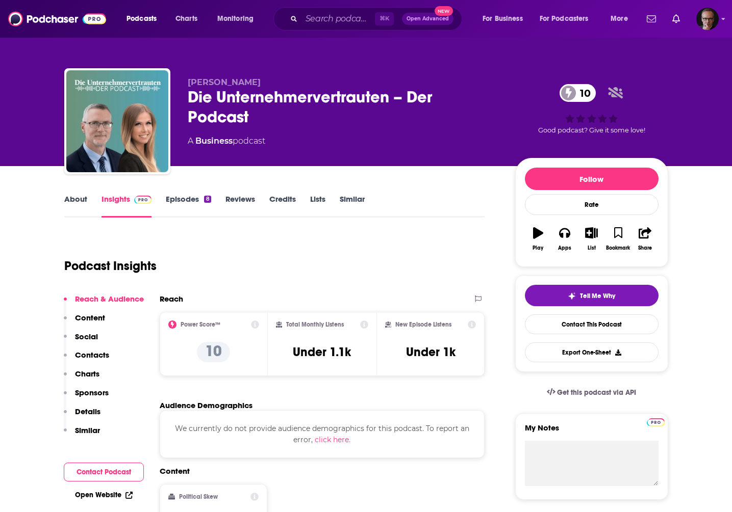
click at [189, 84] on span "Bastian Frien, Isabella-Alessa Bauer" at bounding box center [224, 82] width 73 height 10
drag, startPoint x: 249, startPoint y: 83, endPoint x: 338, endPoint y: 87, distance: 88.3
click at [261, 87] on span "Bastian Frien, Isabella-Alessa Bauer" at bounding box center [224, 82] width 73 height 10
copy span "Isabella-Alessa Bauer"
click at [196, 83] on span "Bastian Frien, Isabella-Alessa Bauer" at bounding box center [224, 82] width 73 height 10
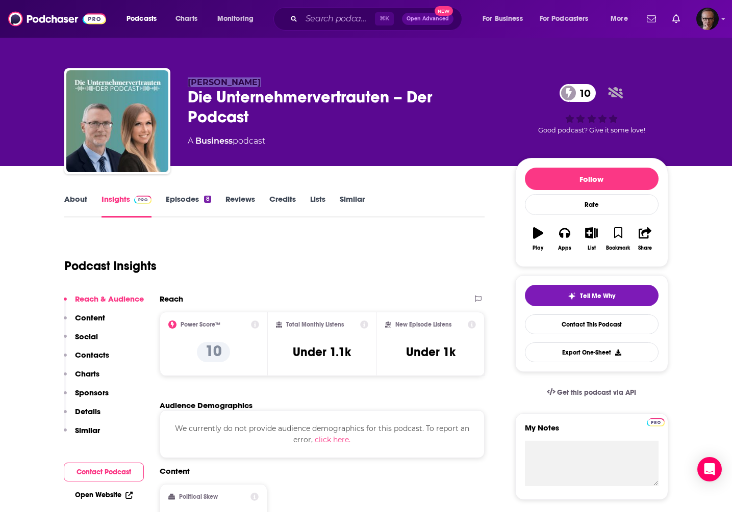
drag, startPoint x: 188, startPoint y: 82, endPoint x: 242, endPoint y: 85, distance: 53.6
click at [242, 85] on span "Bastian Frien, Isabella-Alessa Bauer" at bounding box center [224, 82] width 73 height 10
copy span "Bastian Frien"
click at [171, 201] on link "Episodes 8" at bounding box center [188, 205] width 45 height 23
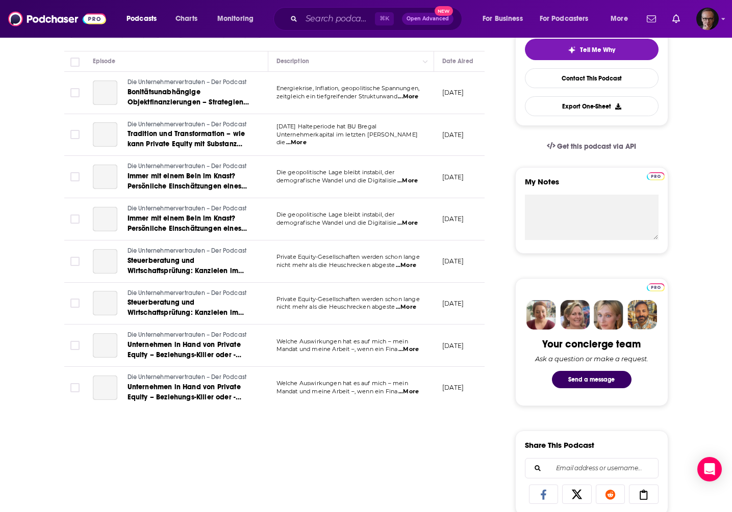
scroll to position [246, 0]
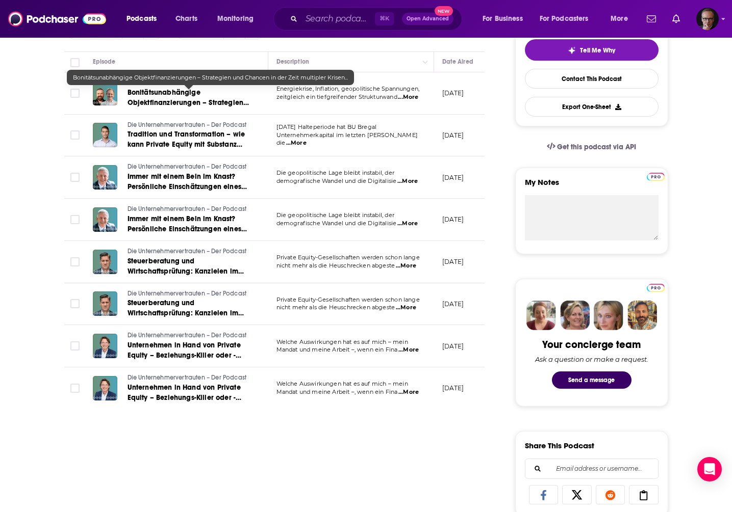
click at [170, 99] on span "Bonitätsunabhängige Objektfinanzierungen – Strategien und Chancen in der Zeit m…" at bounding box center [188, 107] width 122 height 39
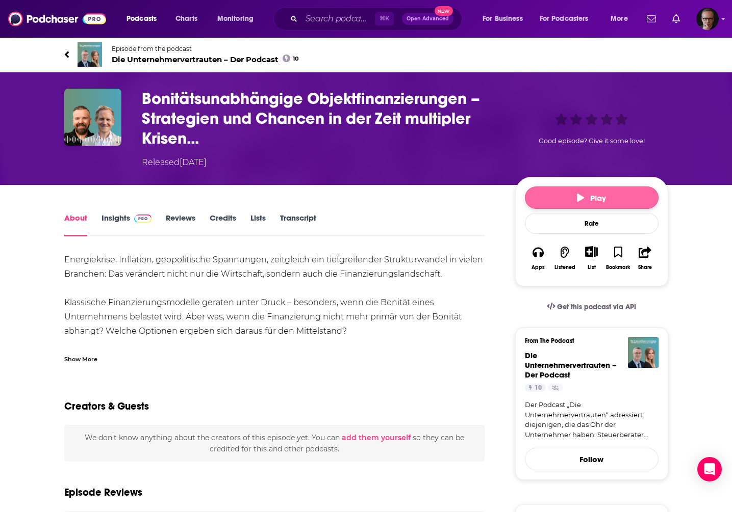
drag, startPoint x: 580, startPoint y: 193, endPoint x: 534, endPoint y: 187, distance: 46.4
click at [580, 194] on icon "button" at bounding box center [580, 198] width 7 height 8
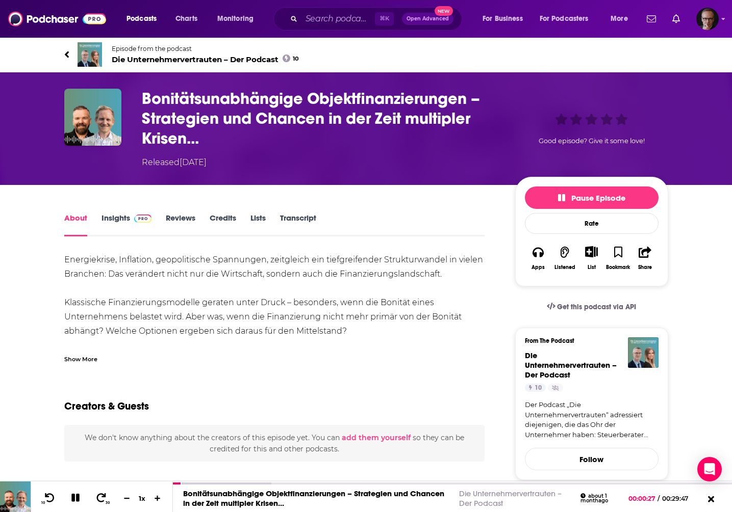
click at [145, 97] on h1 "Bonitätsunabhängige Objektfinanzierungen – Strategien und Chancen in der Zeit m…" at bounding box center [320, 119] width 357 height 60
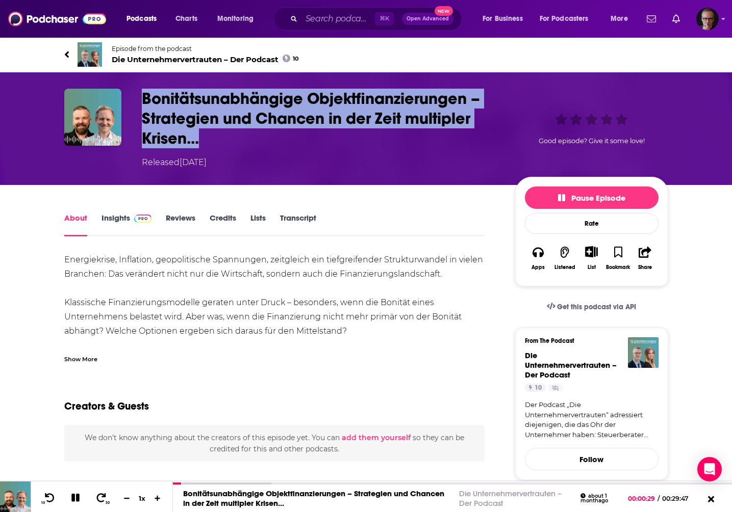
drag, startPoint x: 142, startPoint y: 97, endPoint x: 202, endPoint y: 135, distance: 71.3
click at [202, 135] on h1 "Bonitätsunabhängige Objektfinanzierungen – Strategien und Chancen in der Zeit m…" at bounding box center [320, 119] width 357 height 60
copy h1 "Bonitätsunabhängige Objektfinanzierungen – Strategien und Chancen in der Zeit m…"
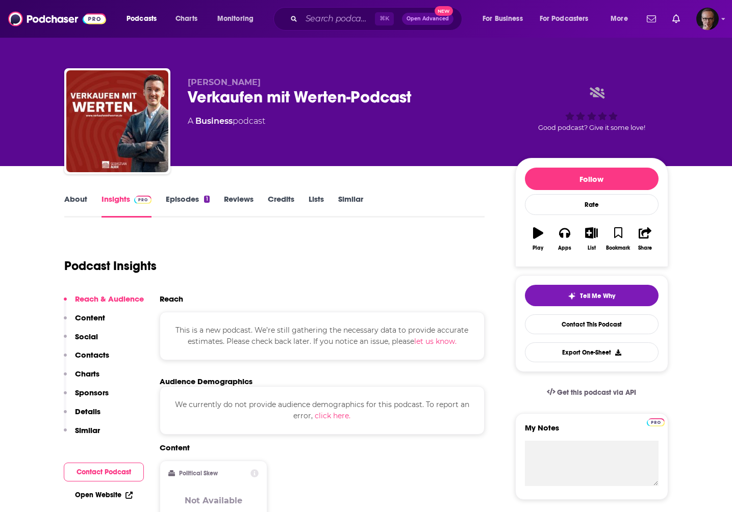
drag, startPoint x: 188, startPoint y: 83, endPoint x: 252, endPoint y: 85, distance: 64.3
click at [252, 85] on span "[PERSON_NAME]" at bounding box center [224, 82] width 73 height 10
copy span "[PERSON_NAME]"
click at [187, 197] on link "Episodes 1" at bounding box center [187, 205] width 43 height 23
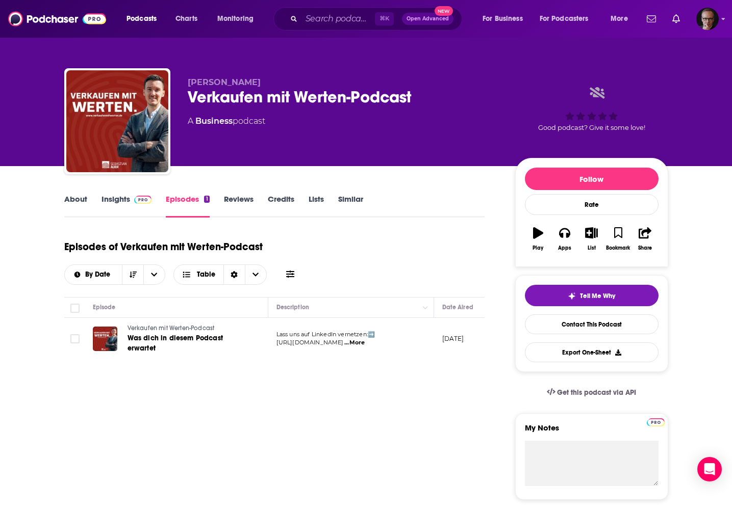
scroll to position [45, 0]
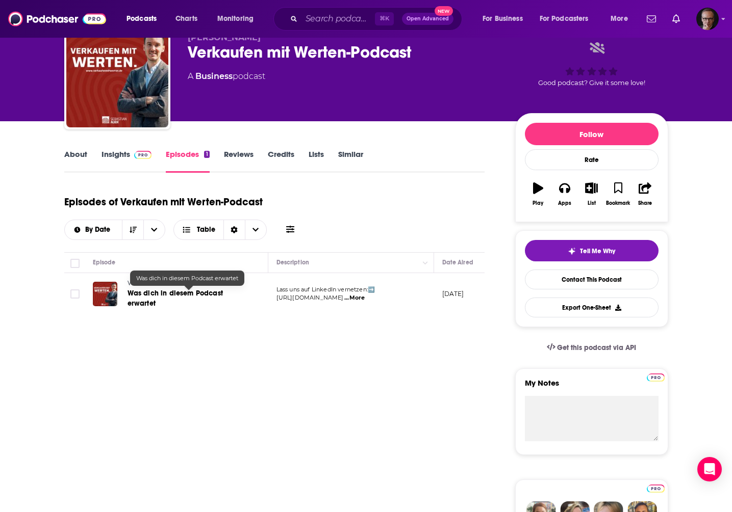
click at [162, 293] on span "Was dich in diesem Podcast erwartet" at bounding box center [174, 298] width 95 height 19
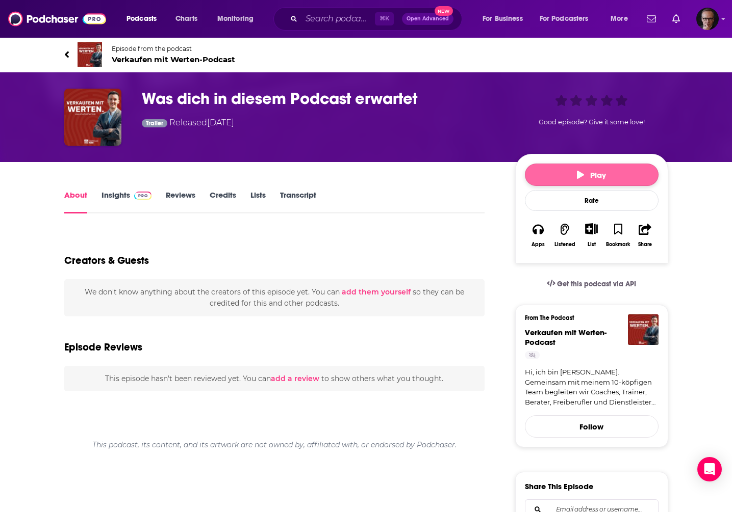
click at [572, 174] on button "Play" at bounding box center [592, 175] width 134 height 22
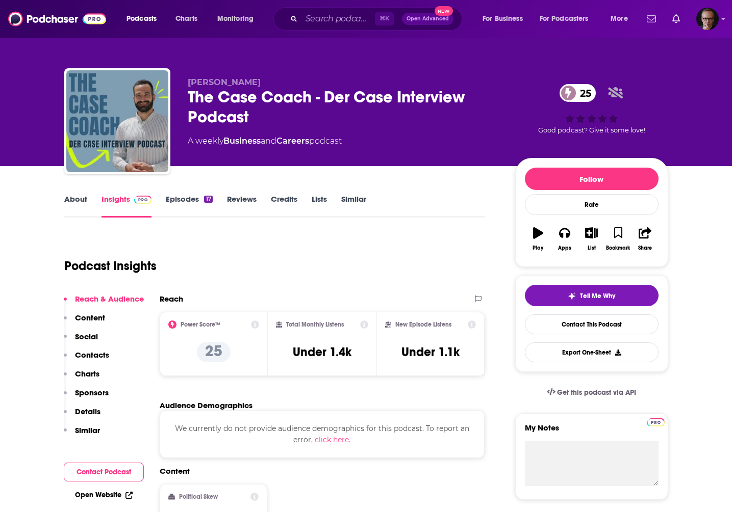
drag, startPoint x: 186, startPoint y: 83, endPoint x: 263, endPoint y: 86, distance: 77.0
click at [263, 86] on div "[PERSON_NAME] The Case Coach - Der Case Interview Podcast 25 A weekly Business …" at bounding box center [366, 123] width 604 height 110
copy span "[PERSON_NAME]"
click at [182, 199] on link "Episodes 17" at bounding box center [189, 205] width 46 height 23
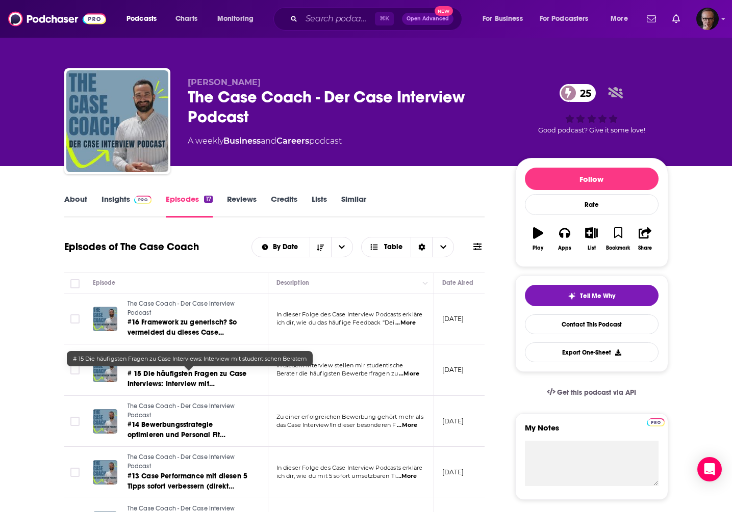
click at [199, 376] on span "# 15 Die häufigsten Fragen zu Case Interviews: Interview mit studentischen Bera…" at bounding box center [186, 384] width 119 height 29
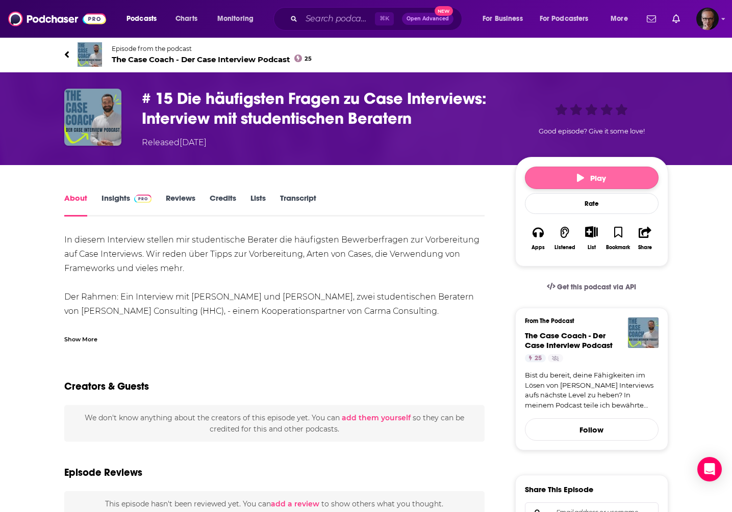
click at [584, 179] on span "Play" at bounding box center [591, 178] width 29 height 10
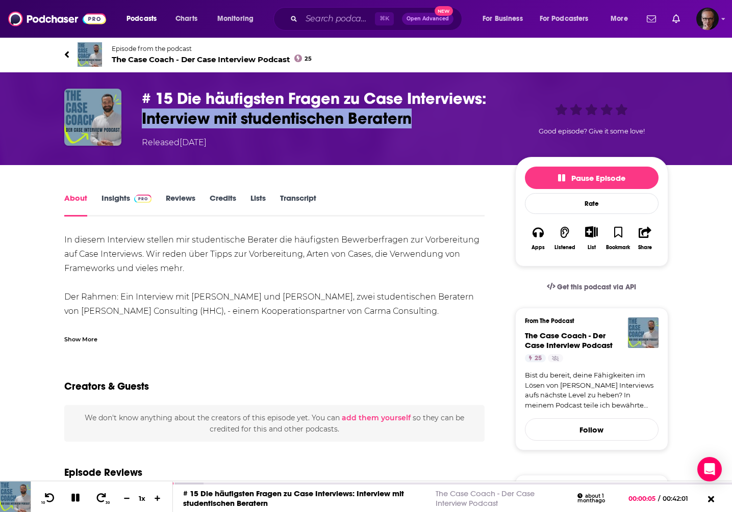
drag, startPoint x: 142, startPoint y: 121, endPoint x: 411, endPoint y: 123, distance: 268.7
click at [411, 123] on h1 "# 15 Die häufigsten Fragen zu Case Interviews: Interview mit studentischen Bera…" at bounding box center [320, 109] width 357 height 40
copy h1 "Interview mit studentischen Beratern"
click at [408, 124] on h1 "# 15 Die häufigsten Fragen zu Case Interviews: Interview mit studentischen Bera…" at bounding box center [320, 109] width 357 height 40
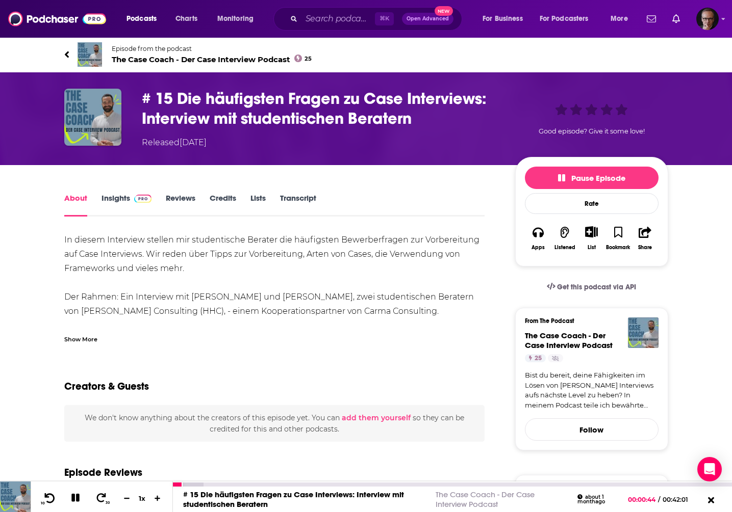
click at [45, 498] on icon at bounding box center [50, 498] width 10 height 10
click at [45, 499] on icon at bounding box center [49, 498] width 13 height 10
click at [48, 499] on icon at bounding box center [49, 498] width 13 height 10
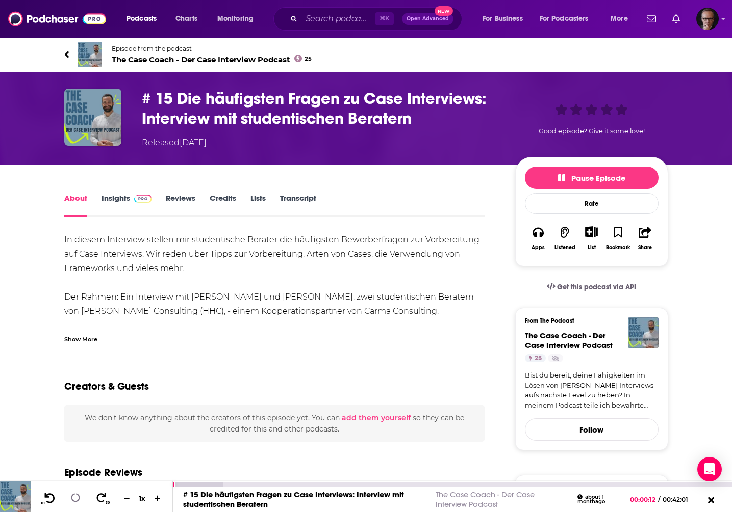
click at [48, 499] on icon at bounding box center [49, 498] width 13 height 10
click at [51, 499] on icon at bounding box center [49, 498] width 13 height 10
click at [50, 500] on icon at bounding box center [49, 498] width 13 height 10
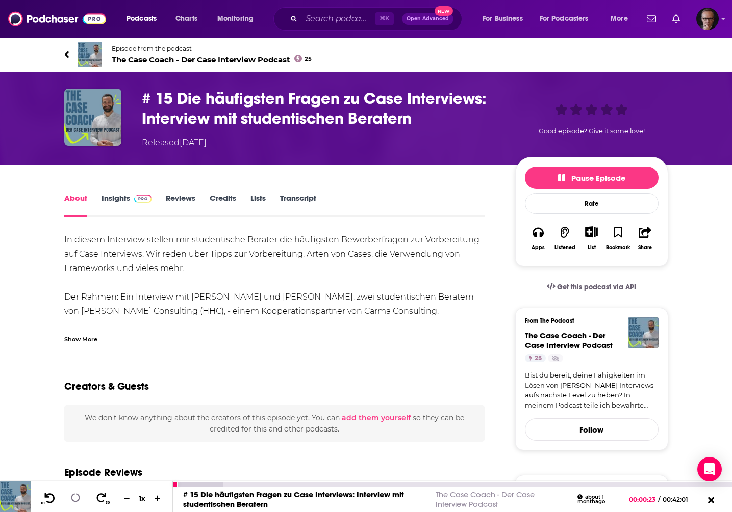
click at [50, 500] on icon at bounding box center [49, 498] width 13 height 10
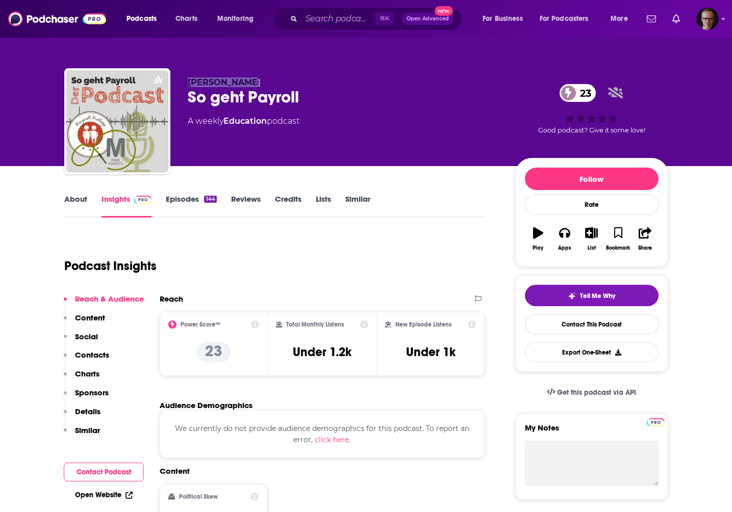
drag, startPoint x: 187, startPoint y: 83, endPoint x: 237, endPoint y: 84, distance: 50.0
click at [237, 84] on span "[PERSON_NAME]" at bounding box center [224, 82] width 73 height 10
click at [185, 203] on link "Episodes 144" at bounding box center [191, 205] width 50 height 23
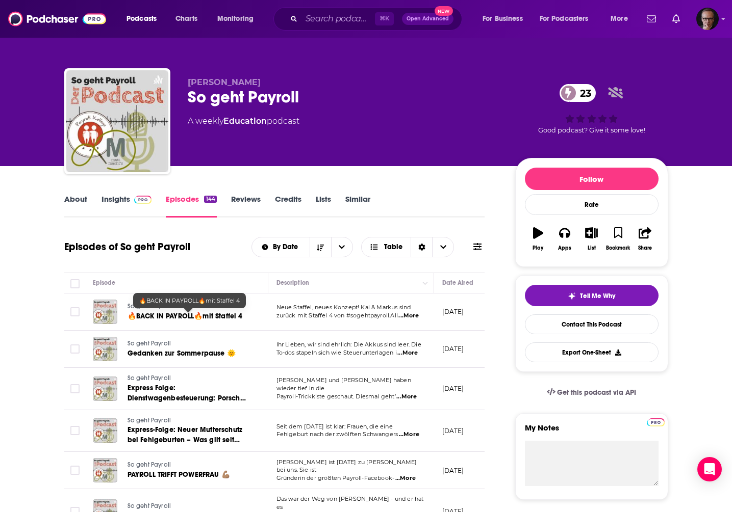
click at [175, 319] on span "🔥BACK IN PAYROLL🔥mit Staffel 4" at bounding box center [184, 316] width 115 height 9
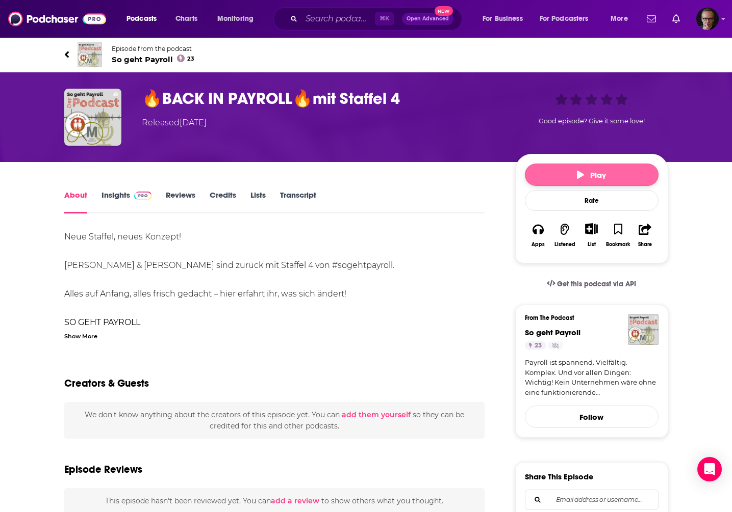
click at [606, 182] on button "Play" at bounding box center [592, 175] width 134 height 22
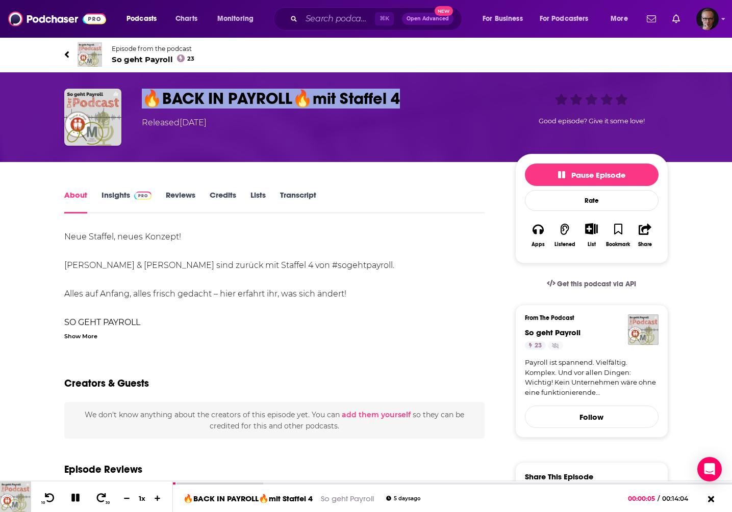
drag, startPoint x: 143, startPoint y: 99, endPoint x: 394, endPoint y: 102, distance: 250.9
click at [394, 102] on h1 "🔥BACK IN PAYROLL🔥mit Staffel 4" at bounding box center [320, 99] width 357 height 20
copy h1 "🔥BACK IN PAYROLL🔥mit Staffel 4"
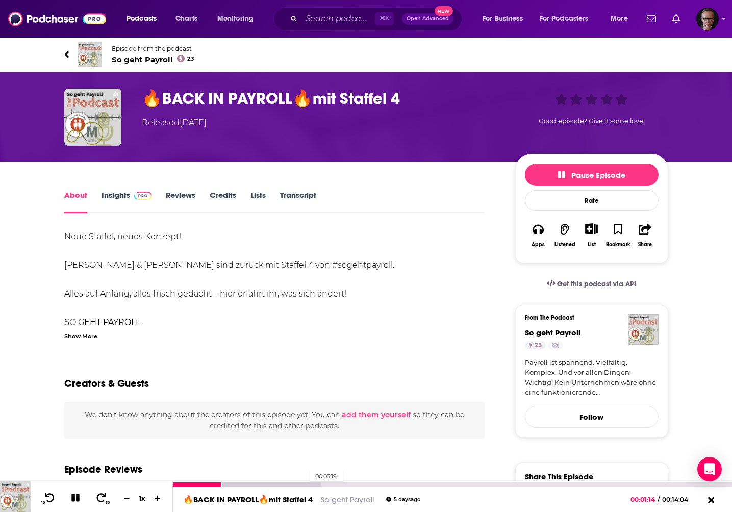
click at [305, 483] on div at bounding box center [247, 485] width 148 height 4
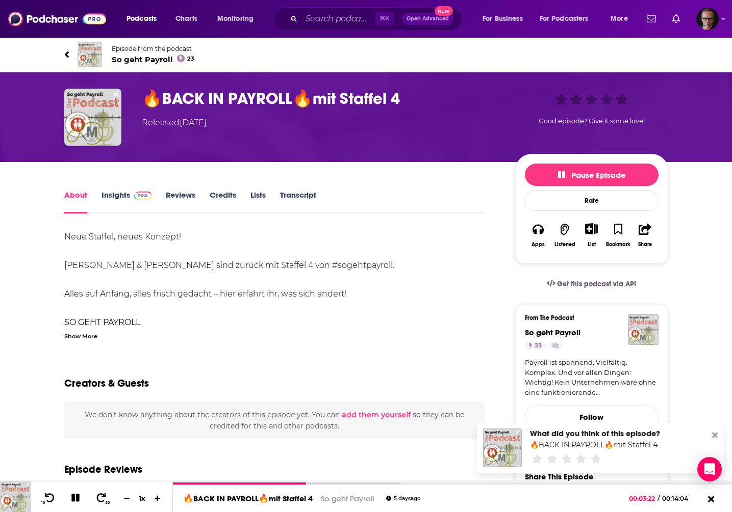
click at [712, 433] on icon at bounding box center [715, 436] width 6 height 6
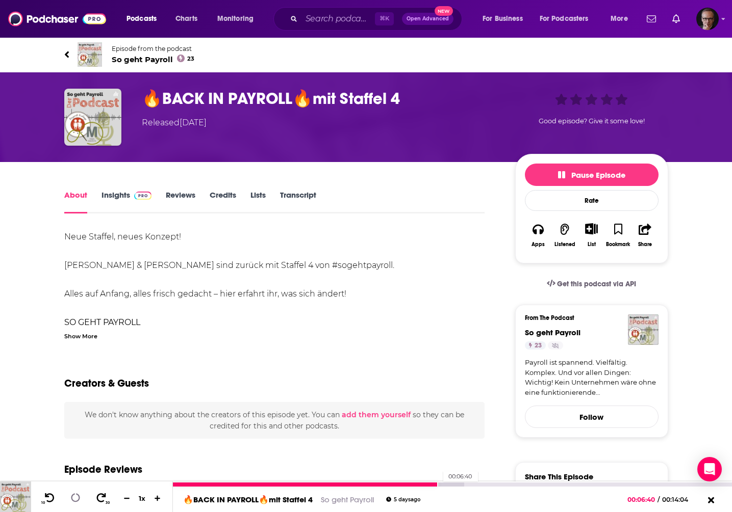
click at [437, 484] on div "00:06:40" at bounding box center [452, 485] width 559 height 4
